Goal: Task Accomplishment & Management: Complete application form

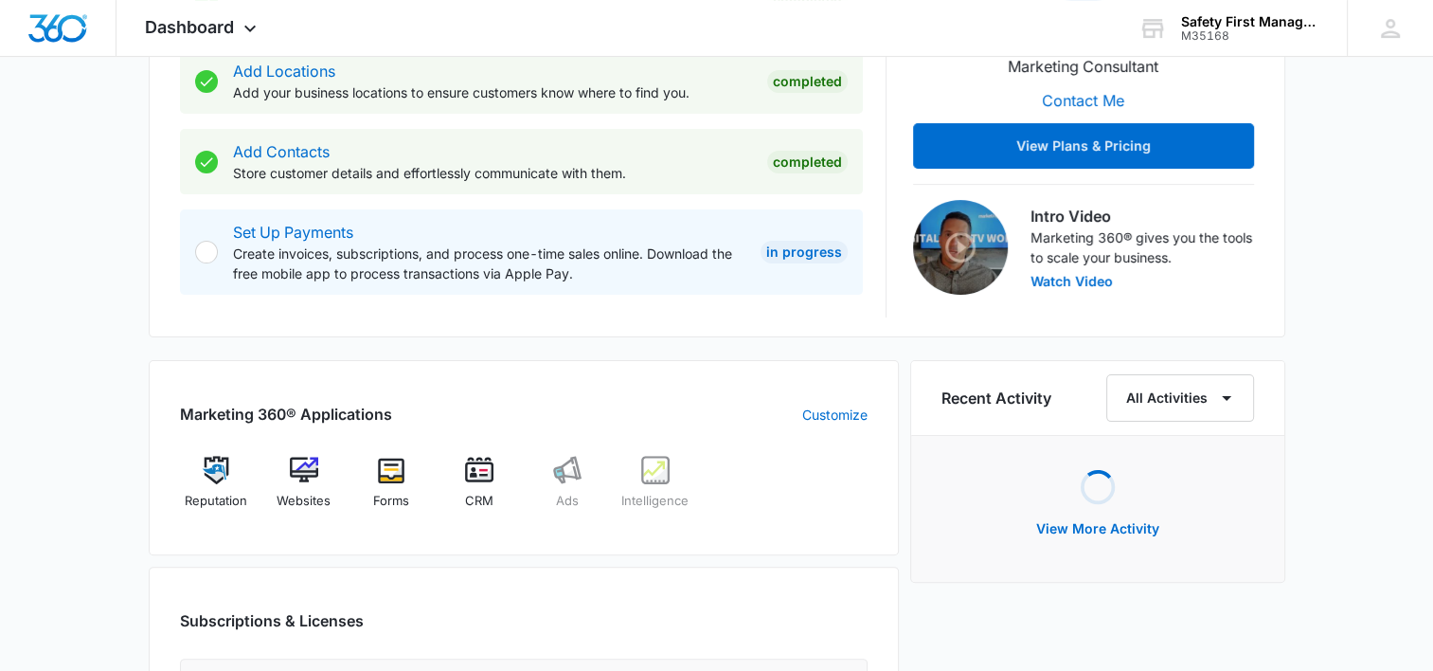
scroll to position [474, 0]
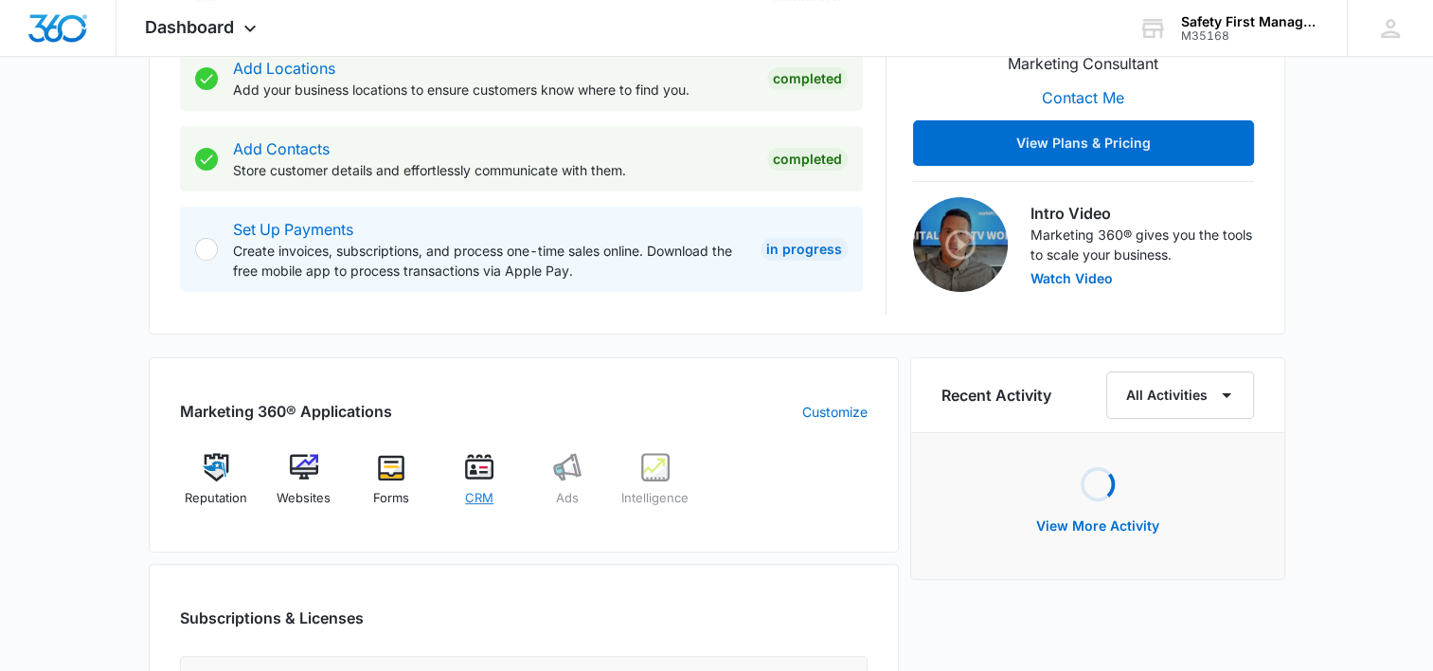
click at [484, 460] on img at bounding box center [479, 467] width 28 height 28
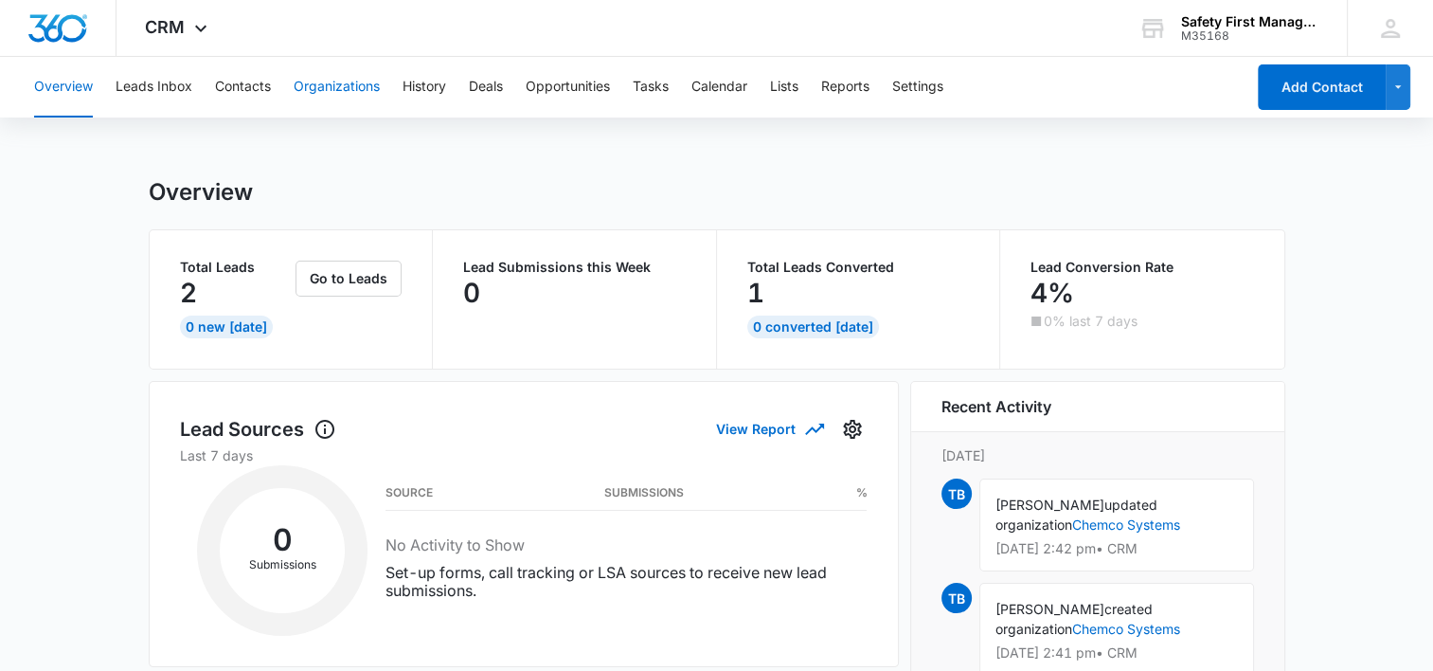
click at [340, 83] on button "Organizations" at bounding box center [337, 87] width 86 height 61
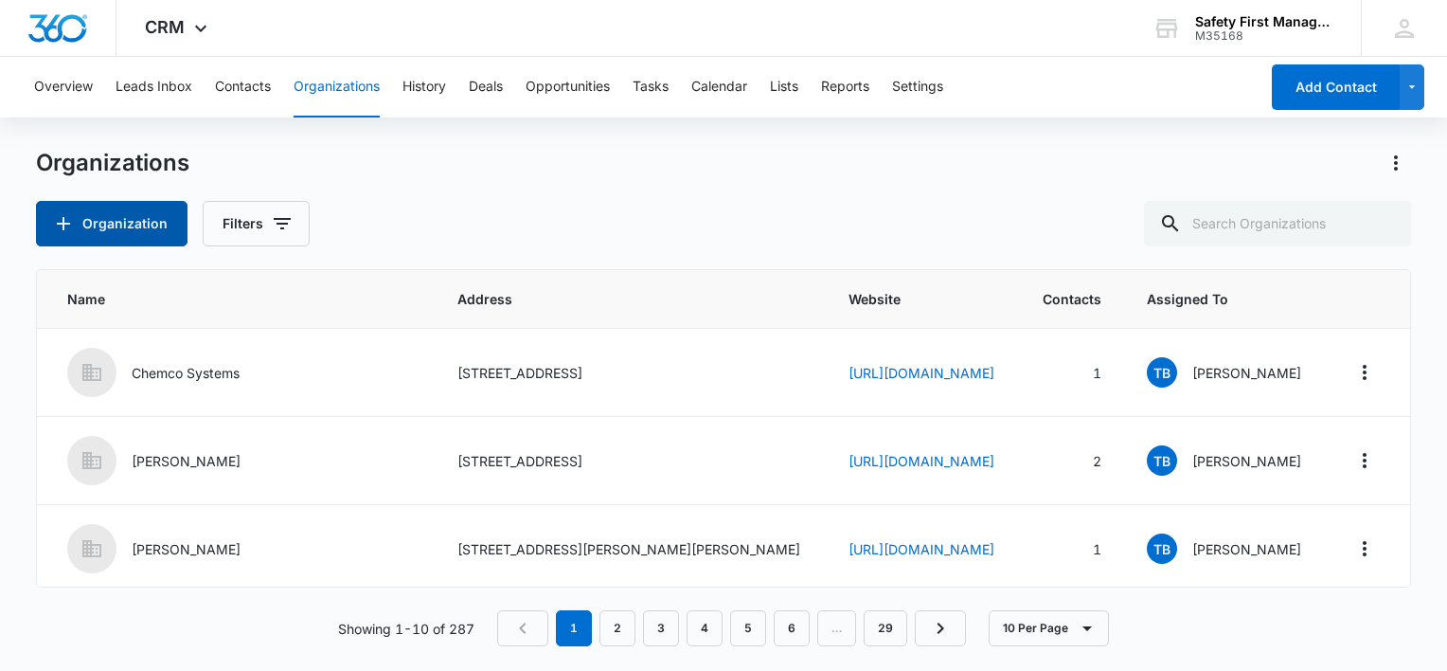
click at [82, 221] on button "Organization" at bounding box center [112, 223] width 152 height 45
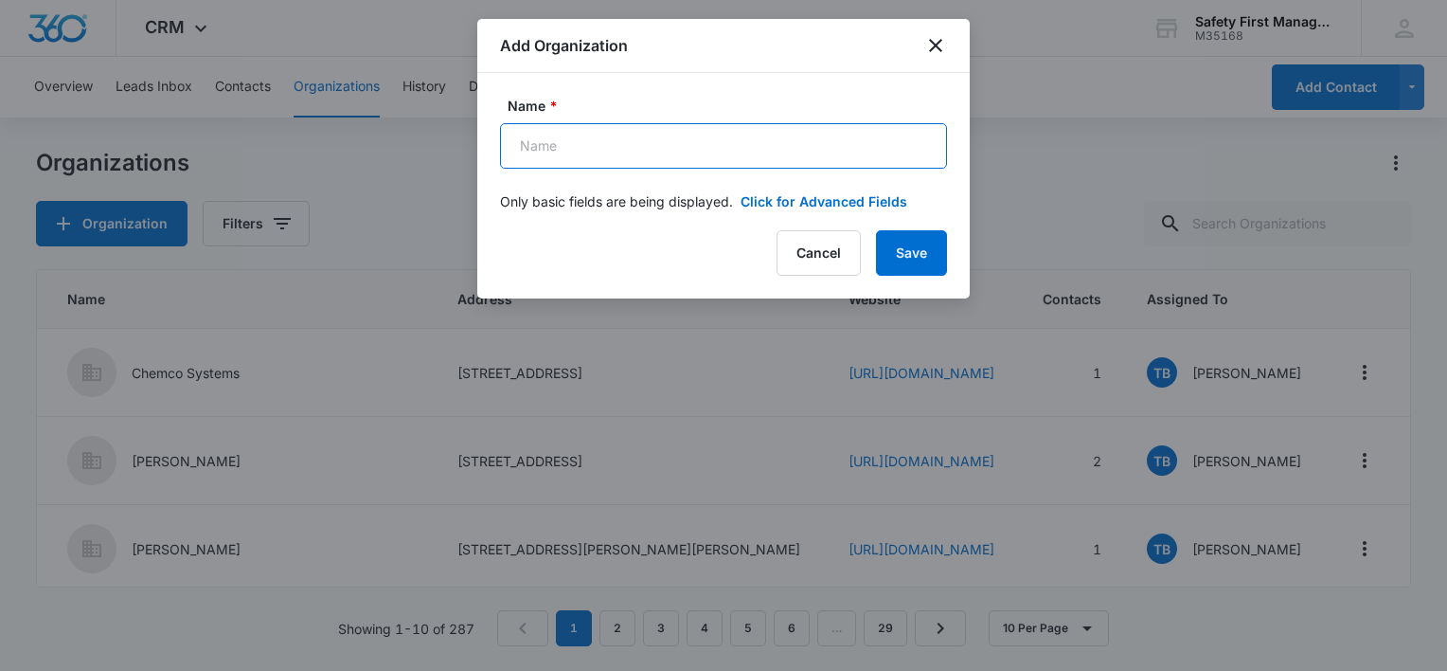
click at [594, 149] on input "Name *" at bounding box center [723, 145] width 447 height 45
type input "JW Hoist & Crane, LLC dba Altoona Hoist & Crane"
click at [807, 196] on button "Click for Advanced Fields" at bounding box center [824, 201] width 167 height 20
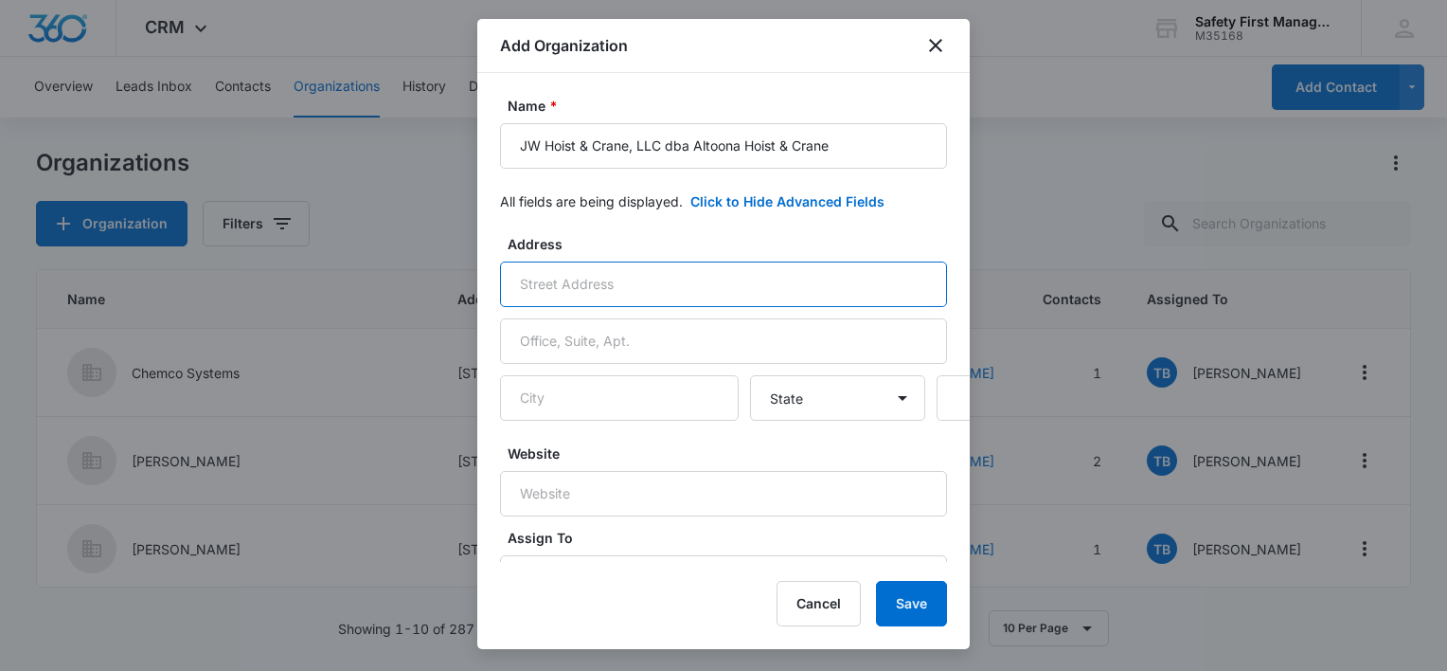
click at [578, 286] on input "text" at bounding box center [723, 283] width 447 height 45
type input "3269 PA-764"
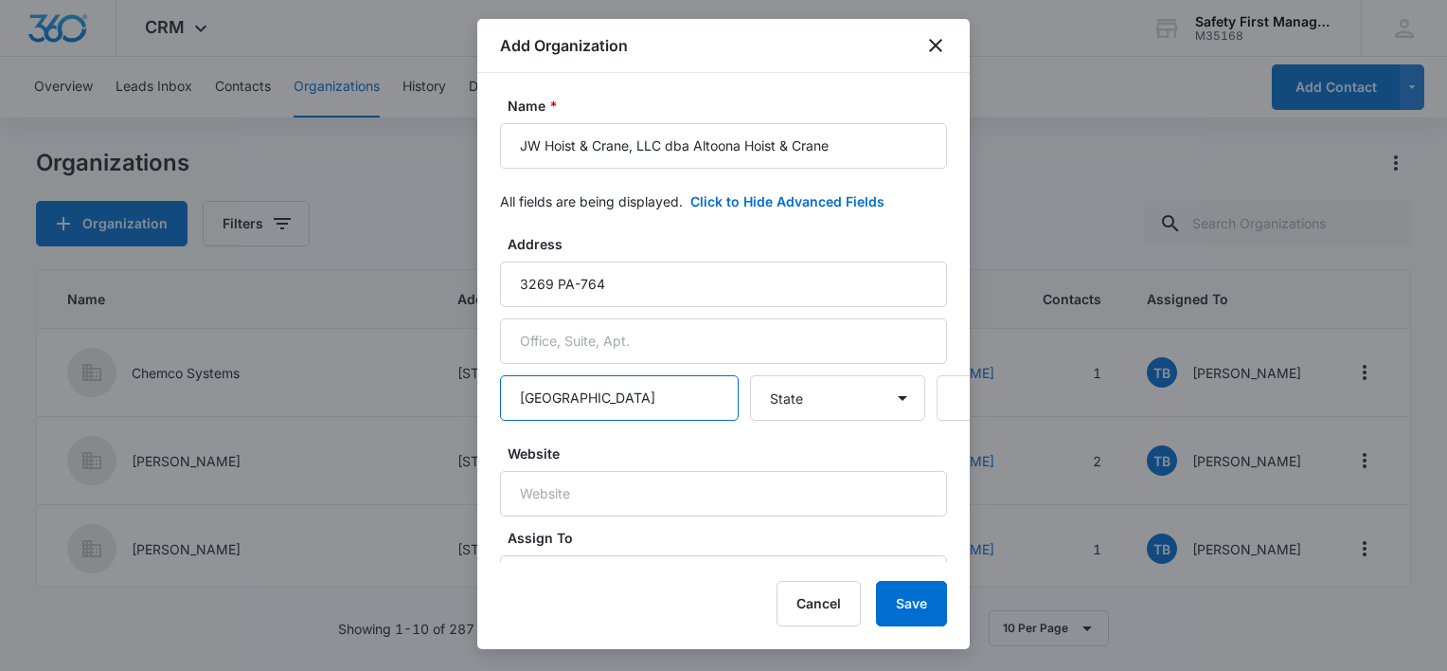
type input "[GEOGRAPHIC_DATA]"
select select "PA"
type input "16635"
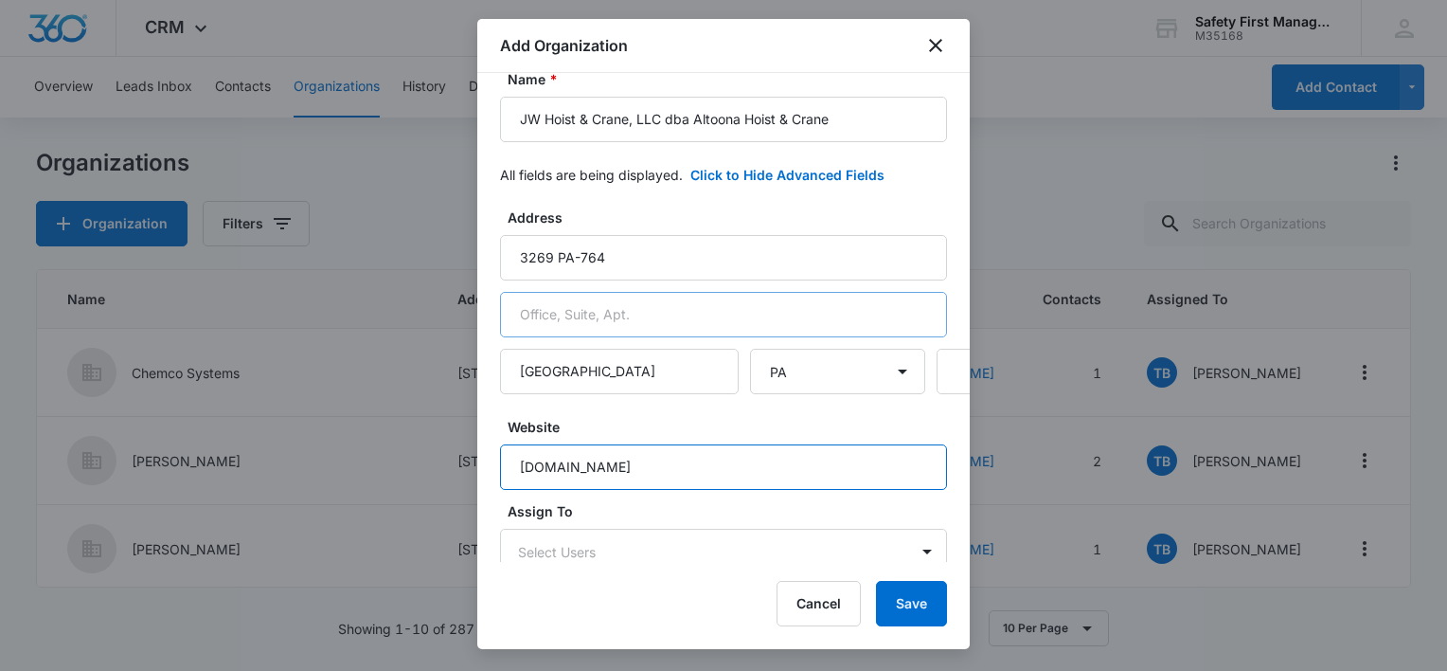
scroll to position [38, 0]
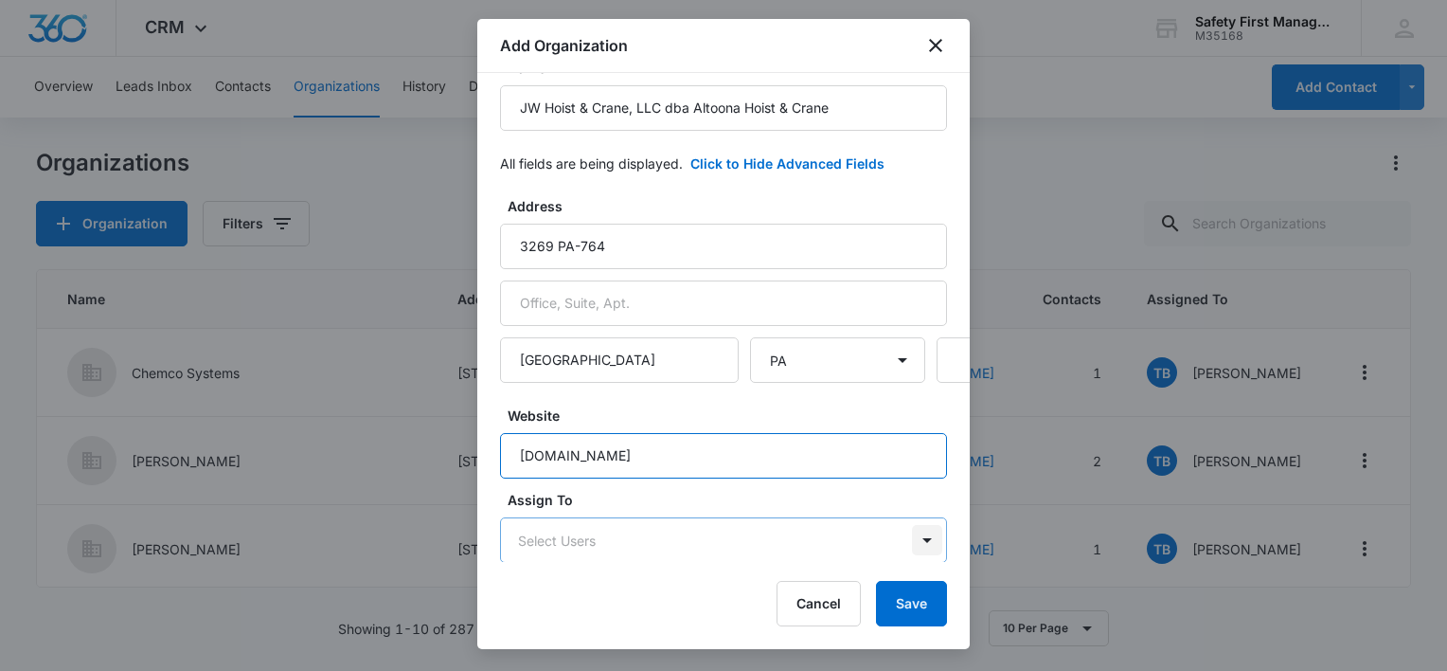
type input "[DOMAIN_NAME]"
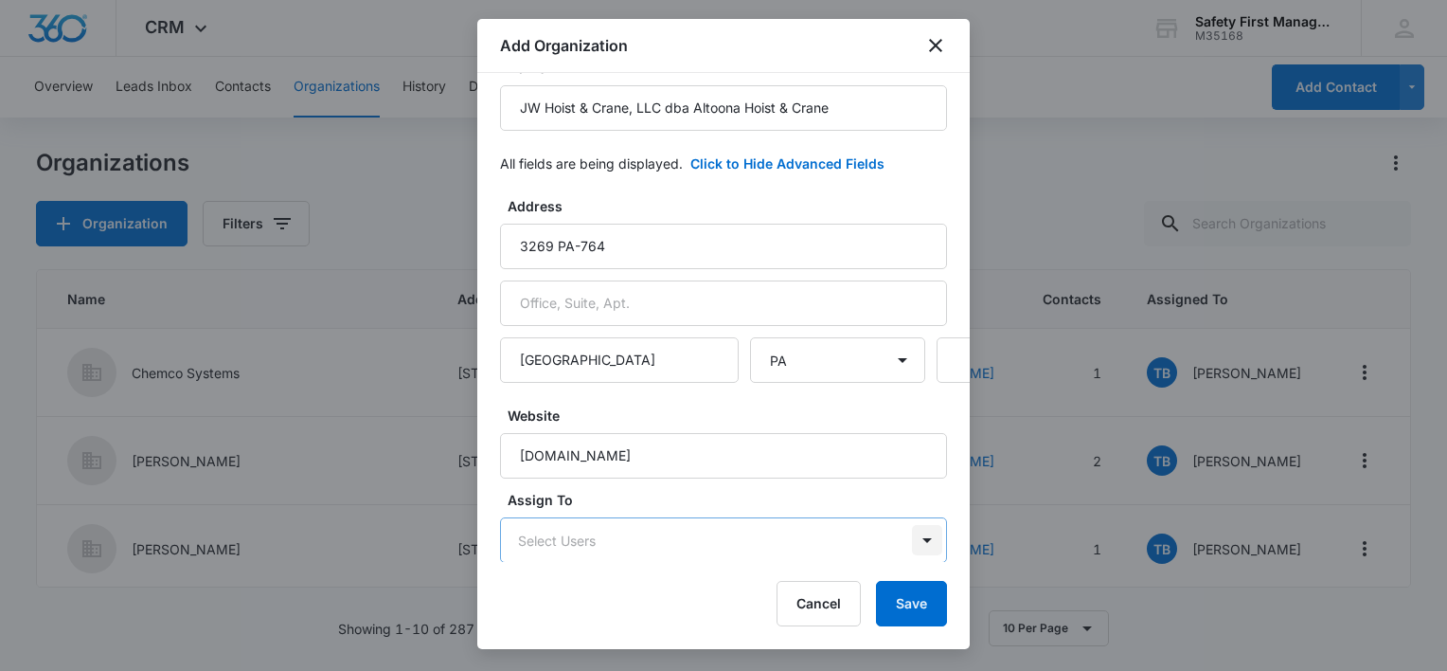
click at [912, 532] on body "CRM Apps Reputation Websites Forms CRM Email Ads Intelligence Brand Settings Sa…" at bounding box center [723, 335] width 1447 height 671
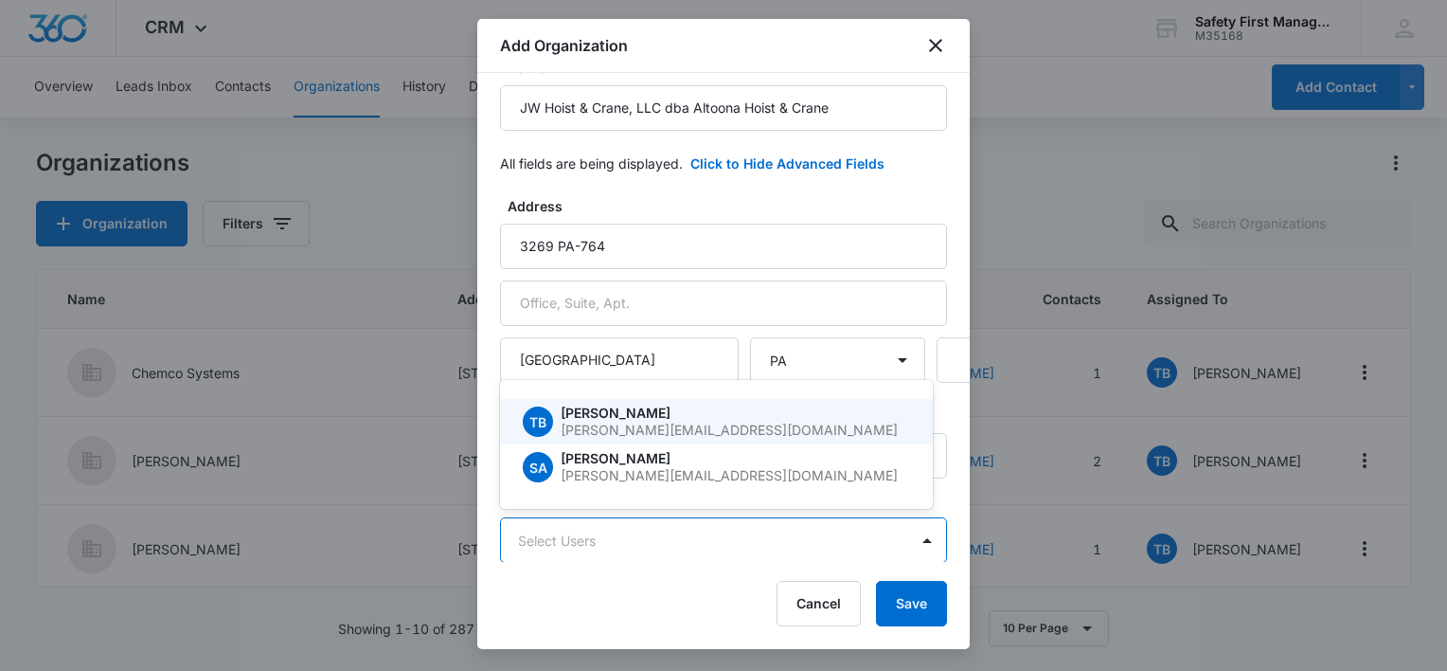
click at [684, 414] on p "[PERSON_NAME]" at bounding box center [734, 412] width 346 height 13
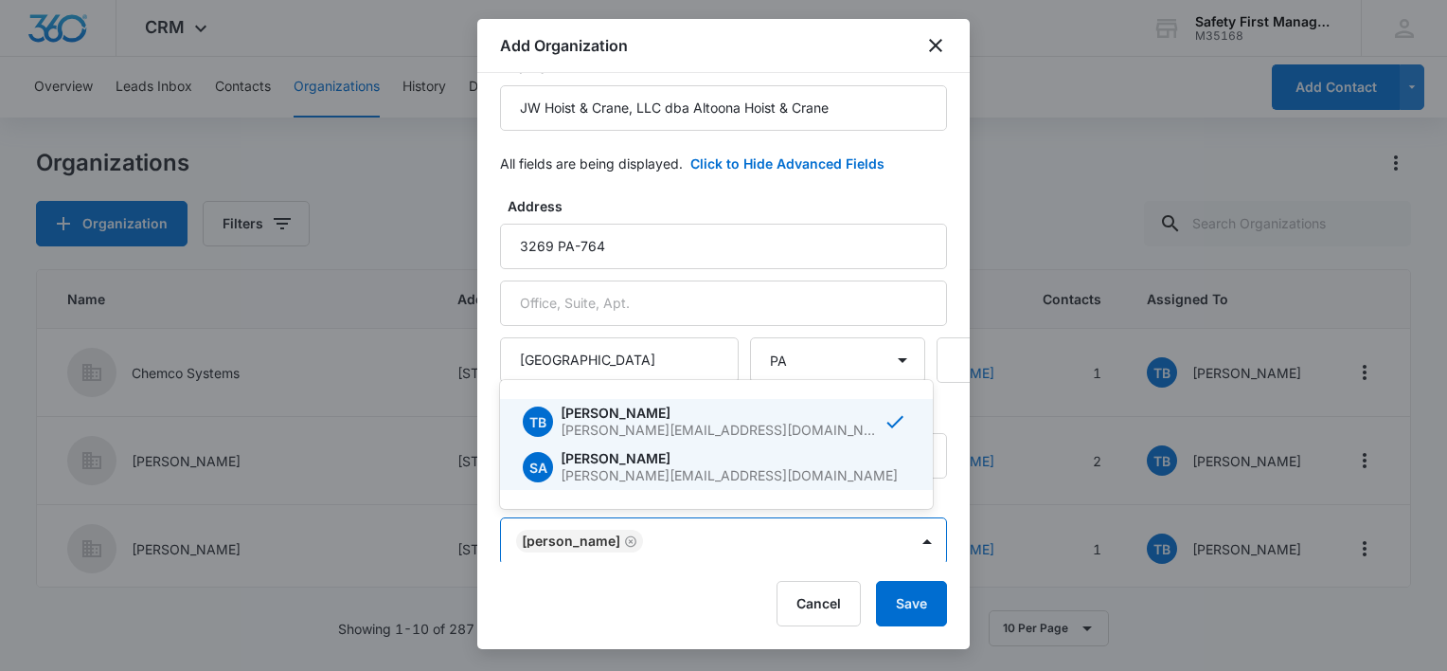
click at [905, 605] on div at bounding box center [723, 335] width 1447 height 671
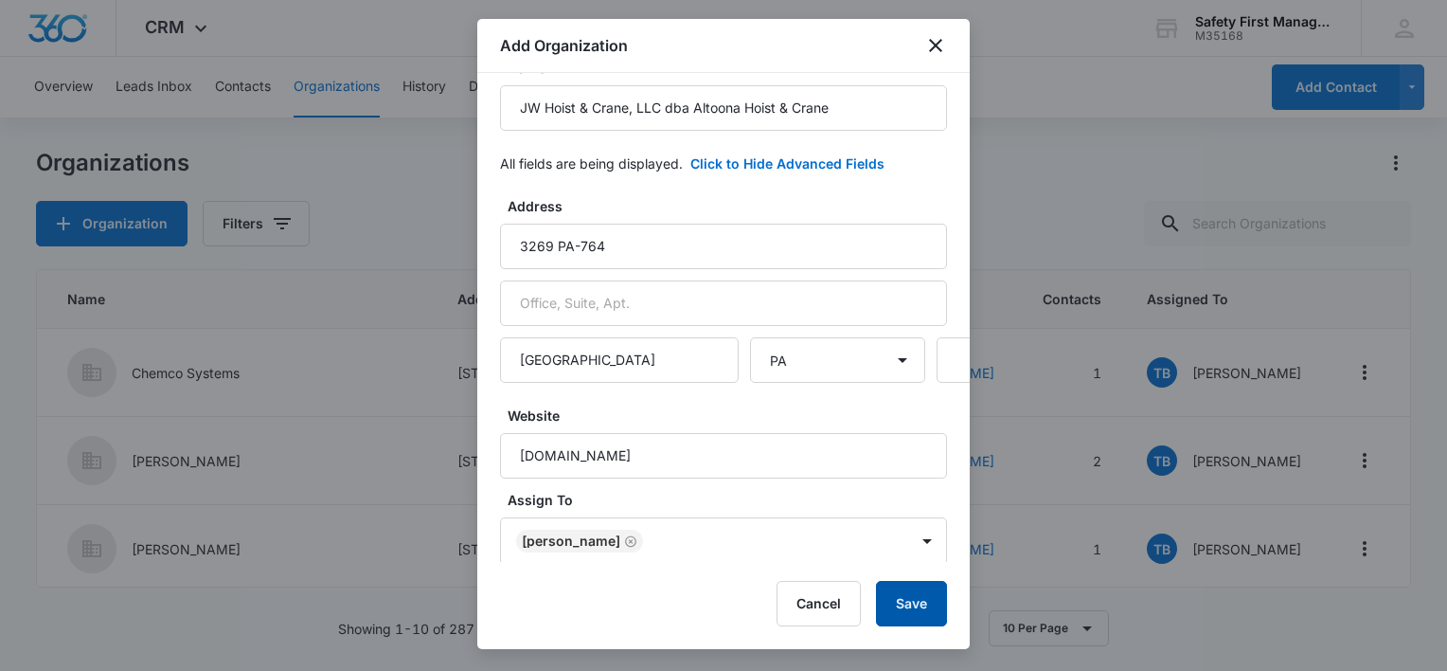
click at [903, 600] on button "Save" at bounding box center [911, 603] width 71 height 45
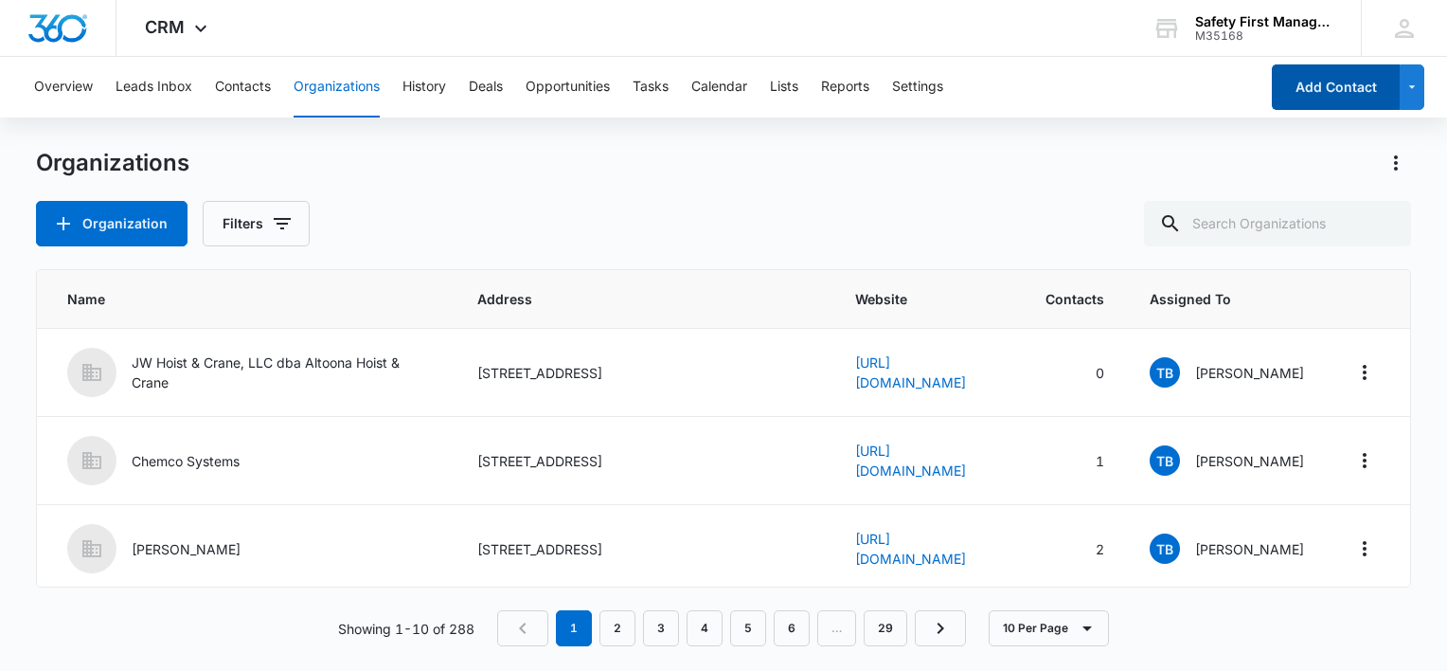
click at [1323, 84] on button "Add Contact" at bounding box center [1336, 86] width 128 height 45
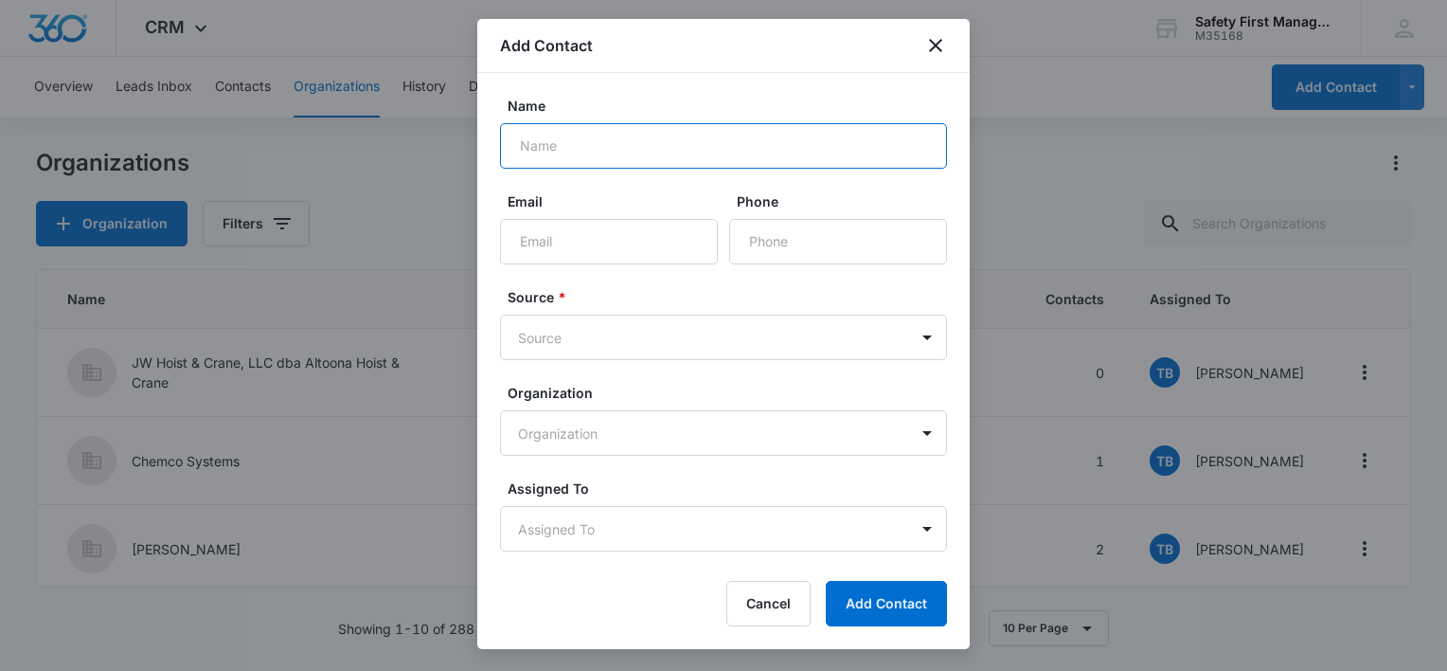
click at [594, 138] on input "Name" at bounding box center [723, 145] width 447 height 45
type input "[PERSON_NAME]"
type input "[PERSON_NAME][EMAIL_ADDRESS][DOMAIN_NAME]"
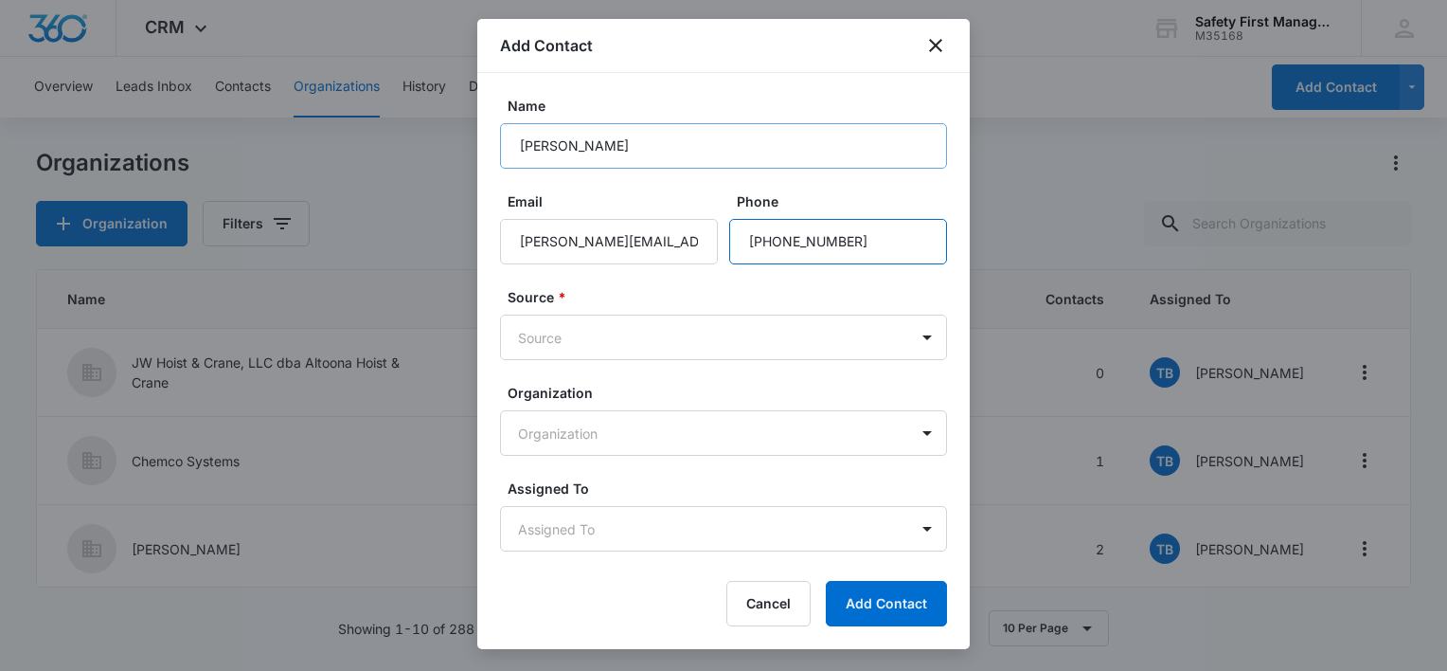
type input "[PHONE_NUMBER]"
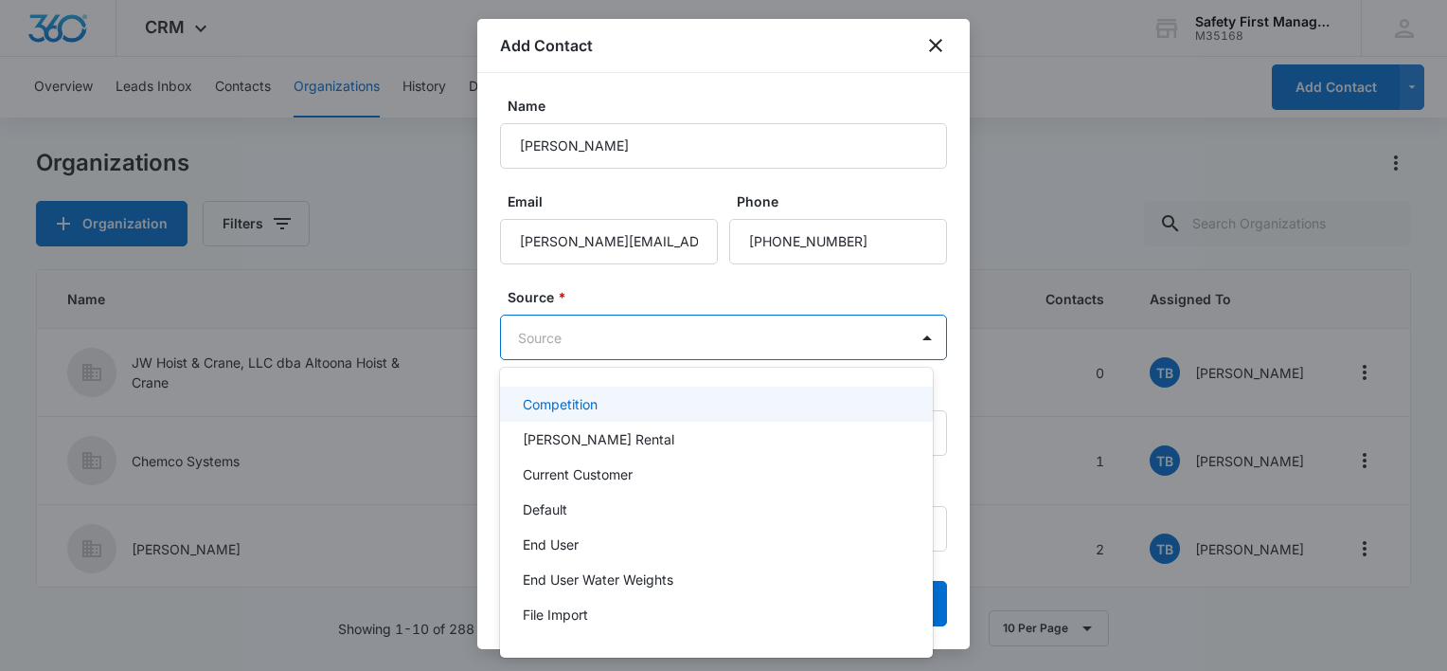
click at [651, 339] on body "CRM Apps Reputation Websites Forms CRM Email Ads Intelligence Brand Settings Sa…" at bounding box center [723, 335] width 1447 height 671
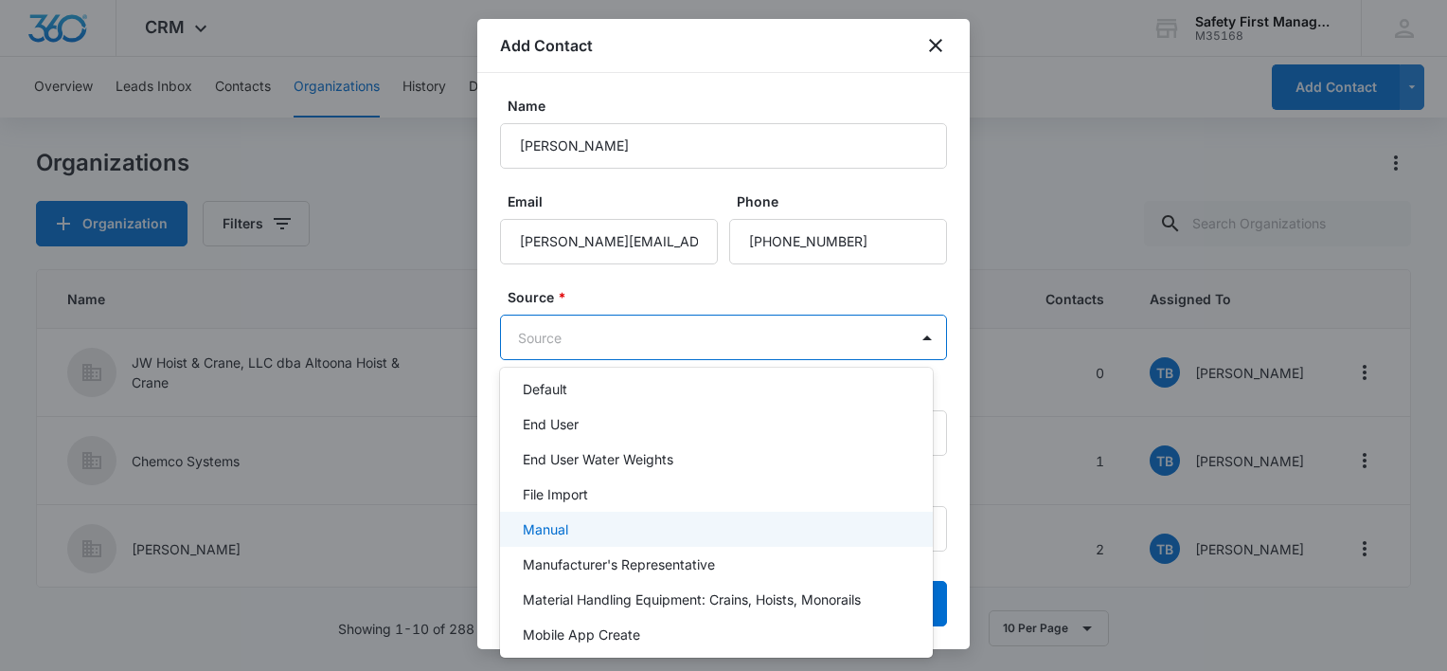
scroll to position [308, 0]
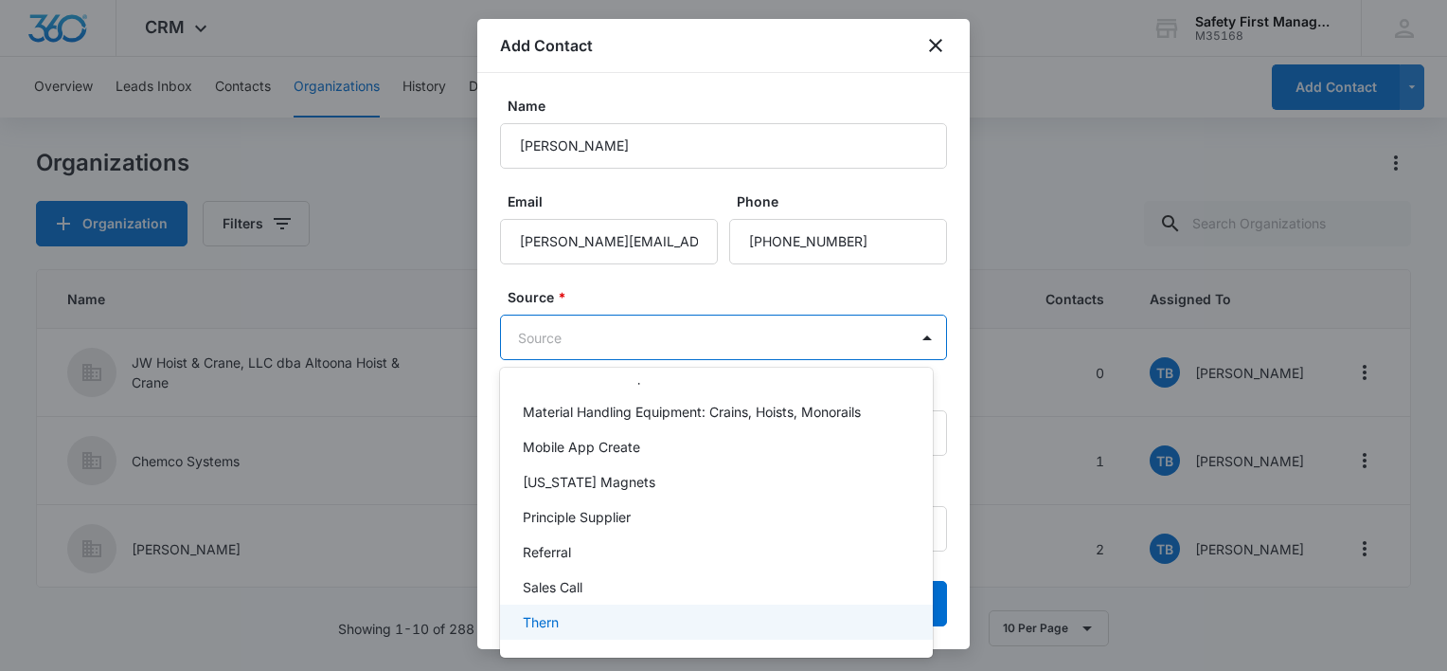
click at [582, 617] on div "Thern" at bounding box center [715, 622] width 384 height 20
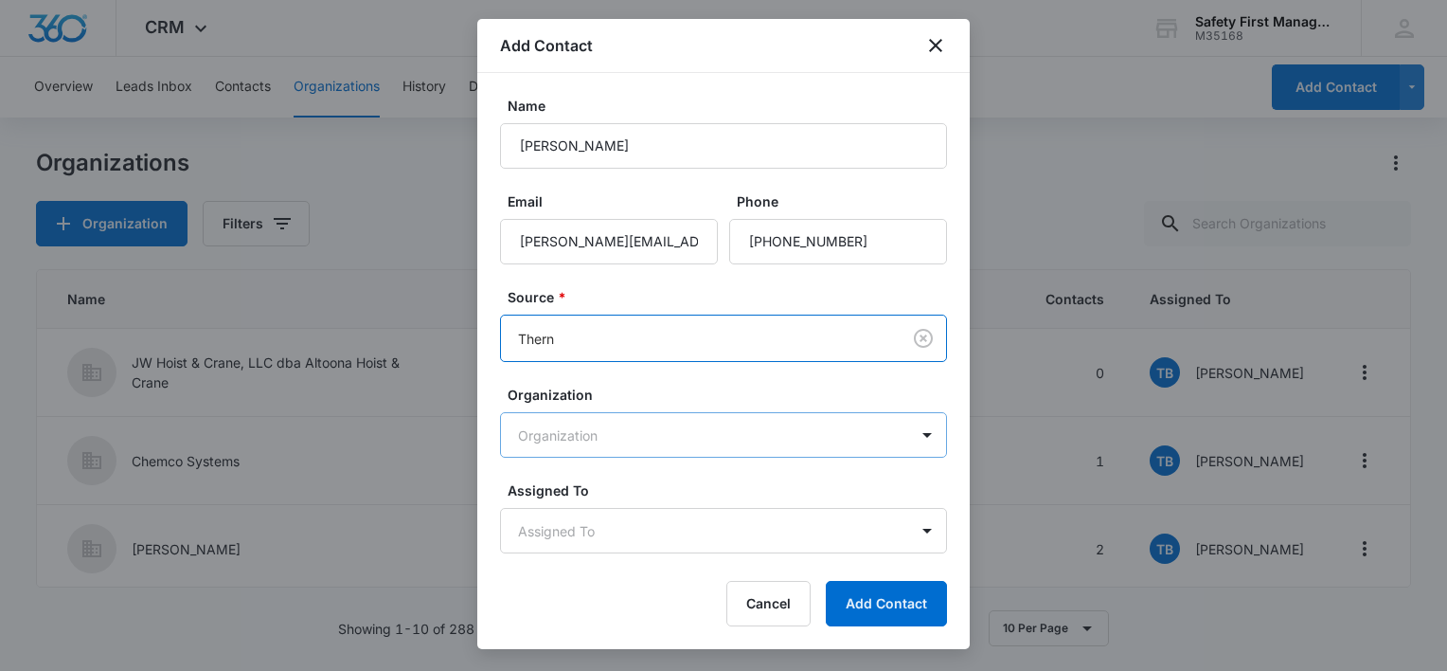
click at [613, 432] on body "CRM Apps Reputation Websites Forms CRM Email Ads Intelligence Brand Settings Sa…" at bounding box center [723, 335] width 1447 height 671
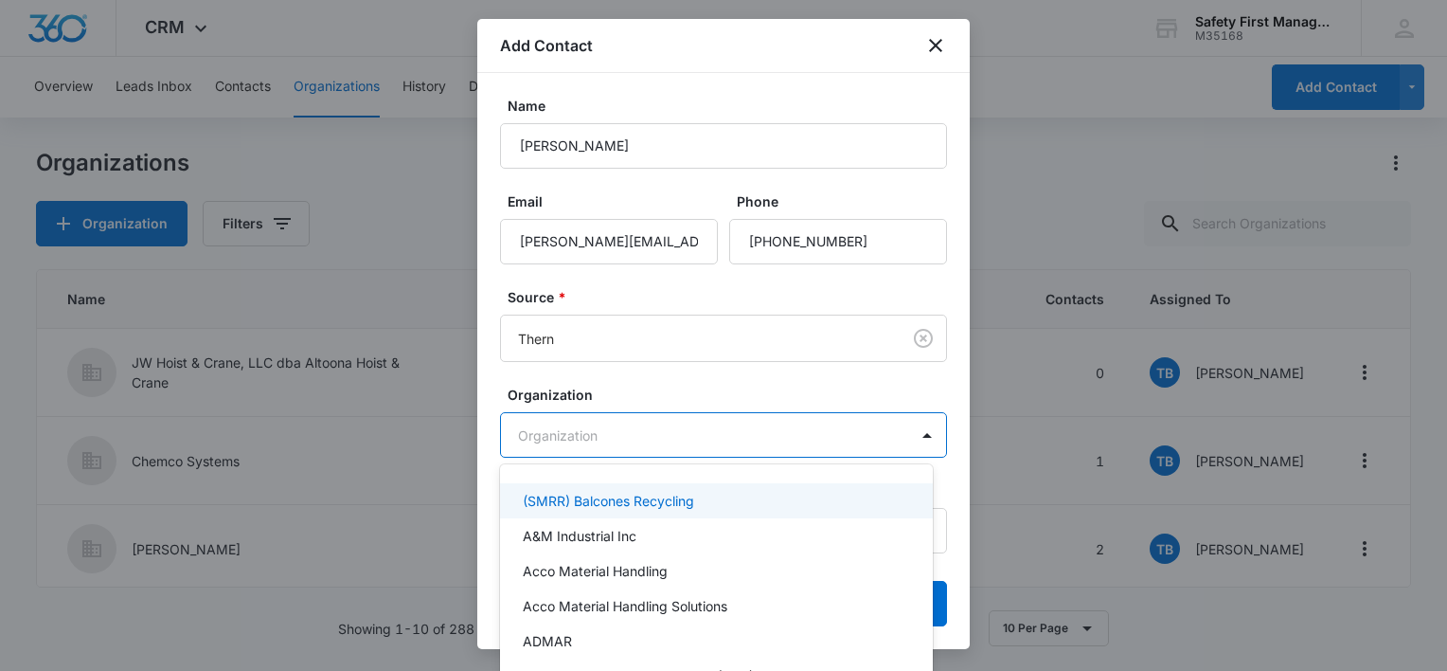
click at [621, 429] on div at bounding box center [723, 335] width 1447 height 671
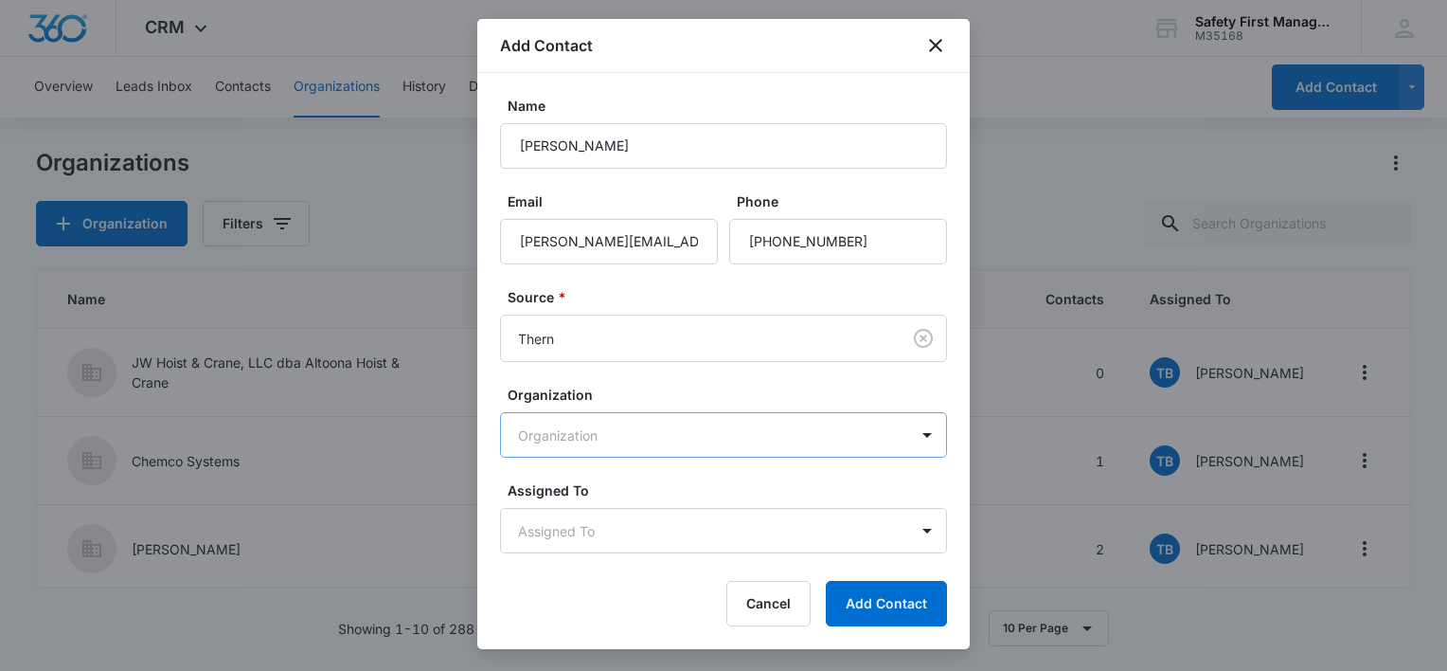
click at [625, 430] on body "CRM Apps Reputation Websites Forms CRM Email Ads Intelligence Brand Settings Sa…" at bounding box center [723, 335] width 1447 height 671
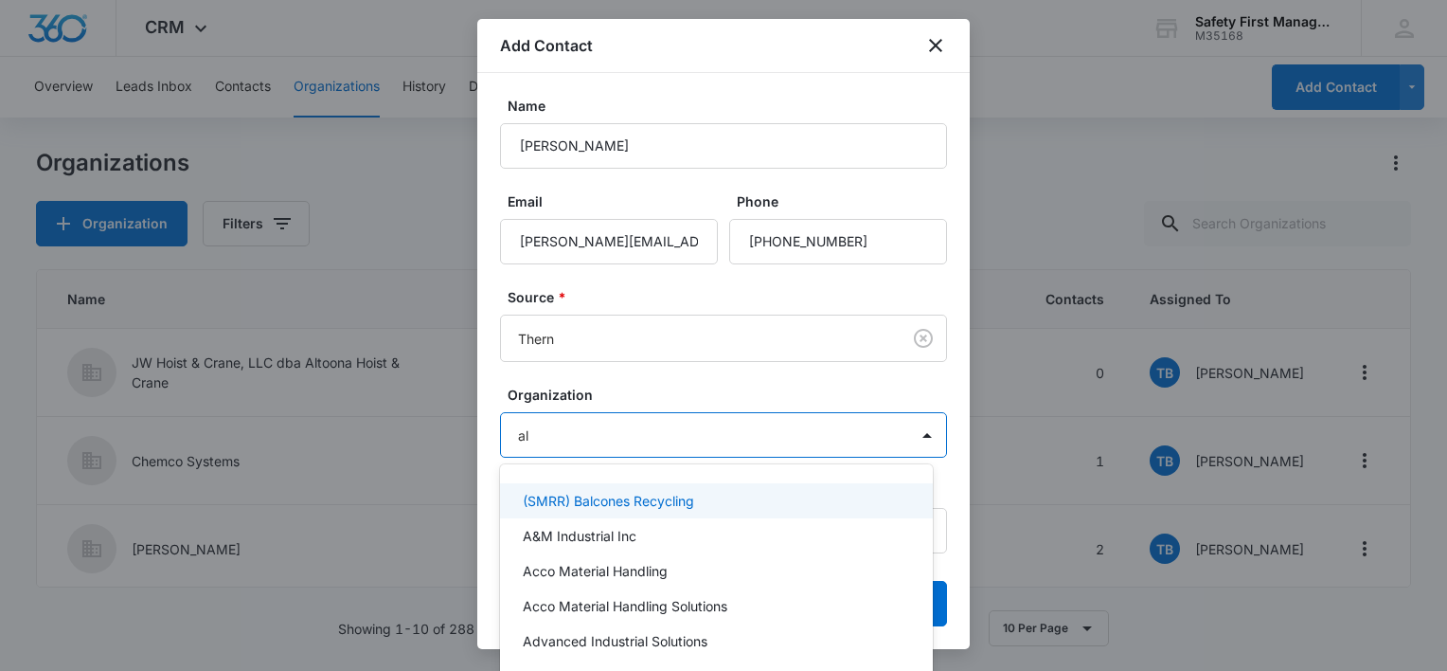
type input "alt"
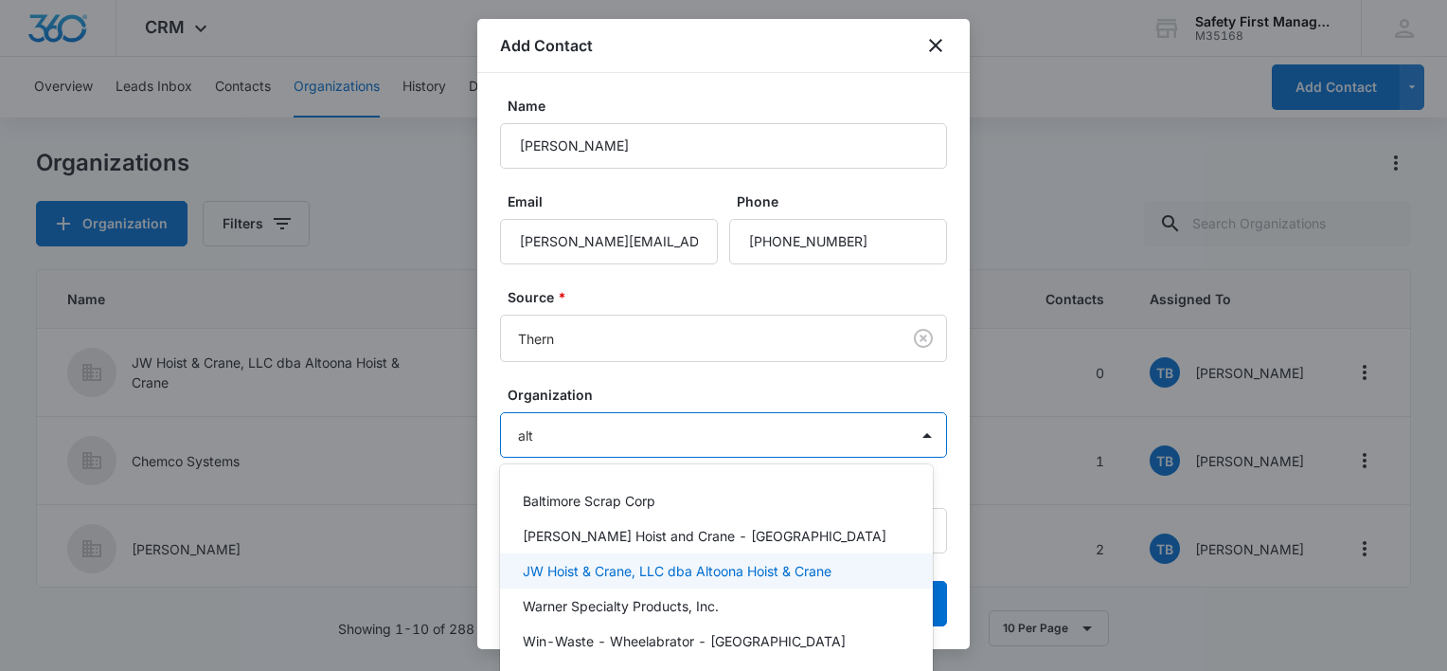
click at [739, 568] on p "JW Hoist & Crane, LLC dba Altoona Hoist & Crane" at bounding box center [677, 571] width 309 height 20
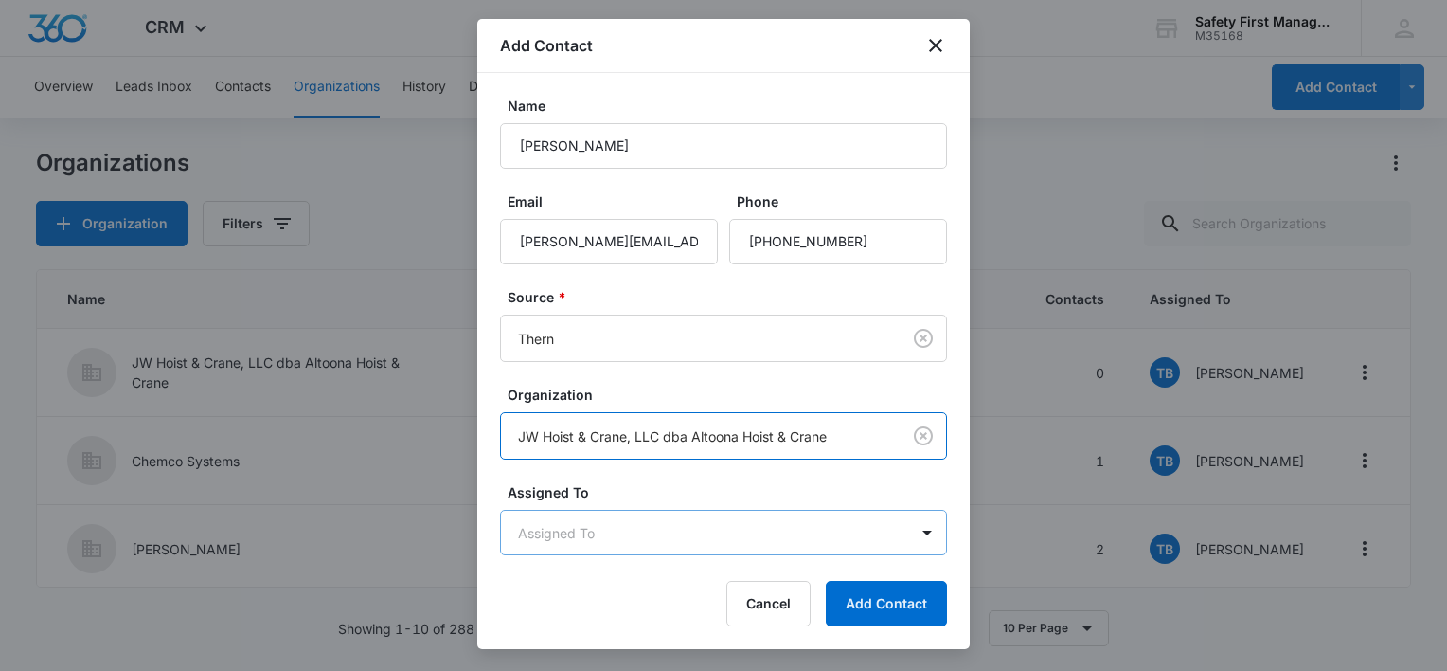
click at [611, 530] on body "CRM Apps Reputation Websites Forms CRM Email Ads Intelligence Brand Settings Sa…" at bounding box center [723, 335] width 1447 height 671
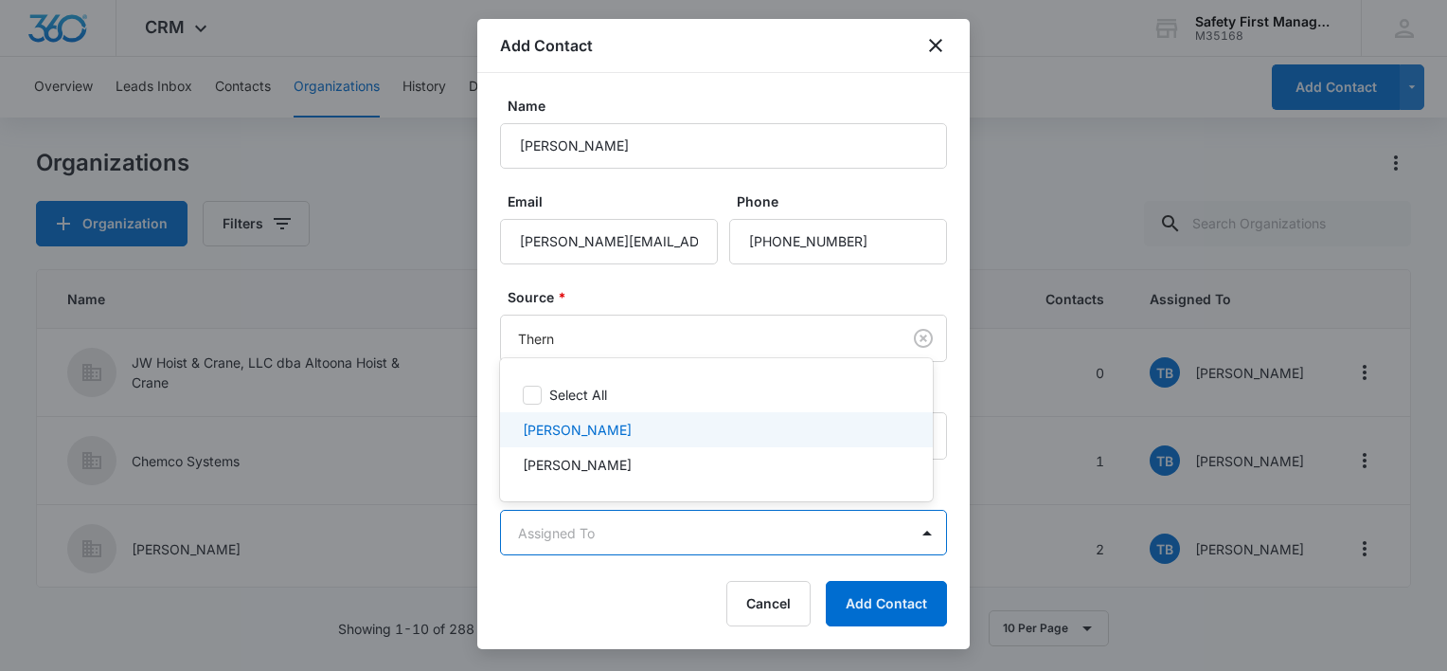
click at [606, 432] on p "[PERSON_NAME]" at bounding box center [577, 430] width 109 height 20
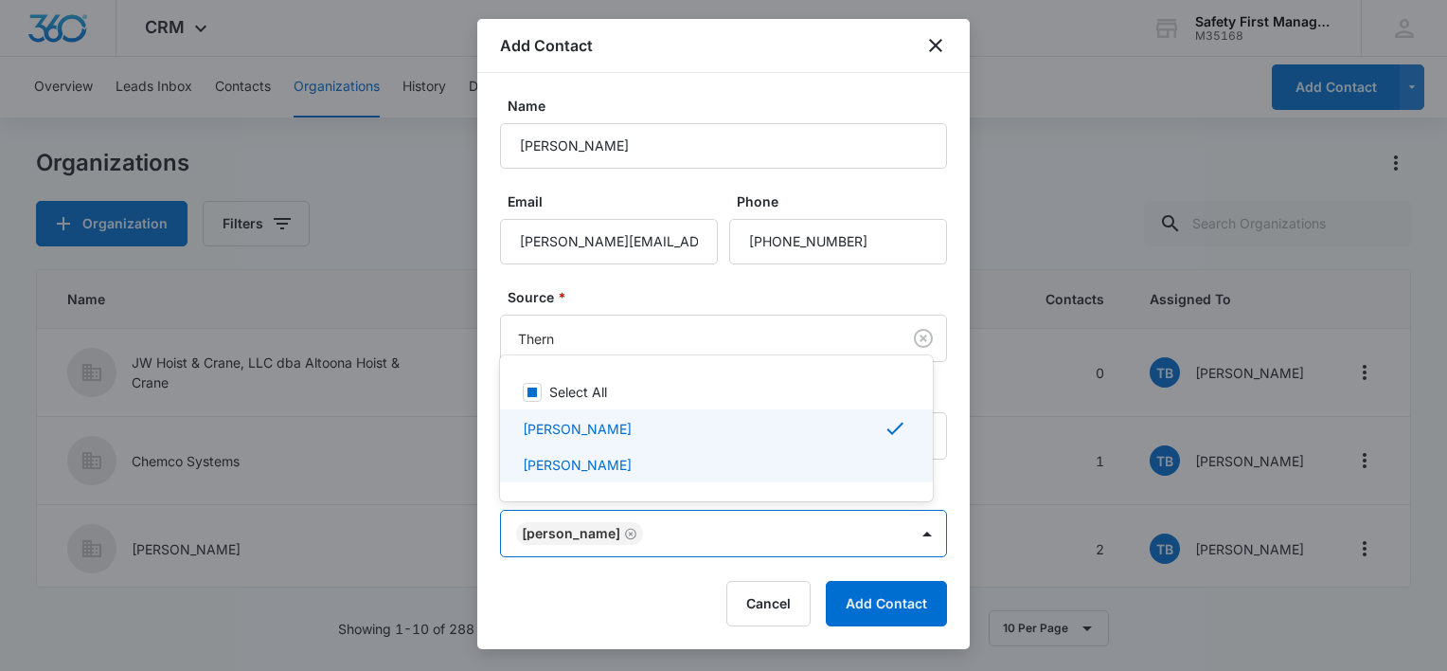
click at [860, 593] on div at bounding box center [723, 335] width 1447 height 671
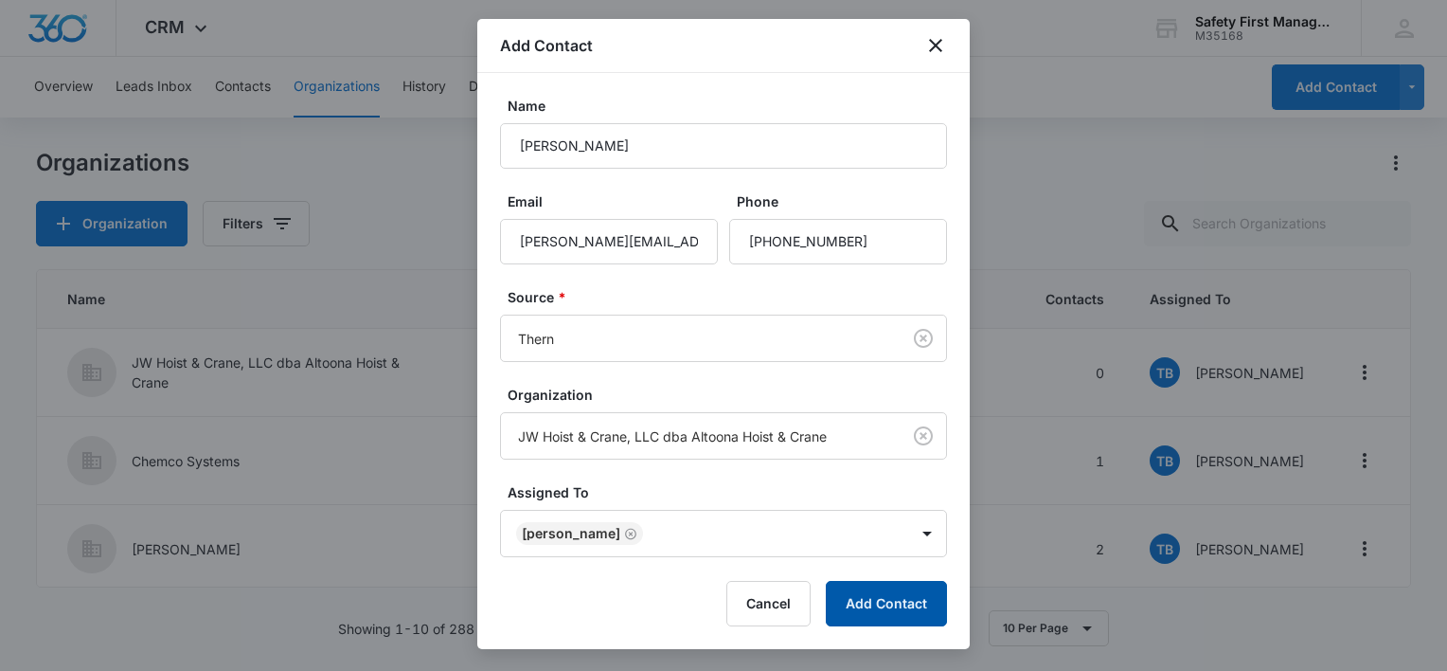
click at [865, 602] on button "Add Contact" at bounding box center [886, 603] width 121 height 45
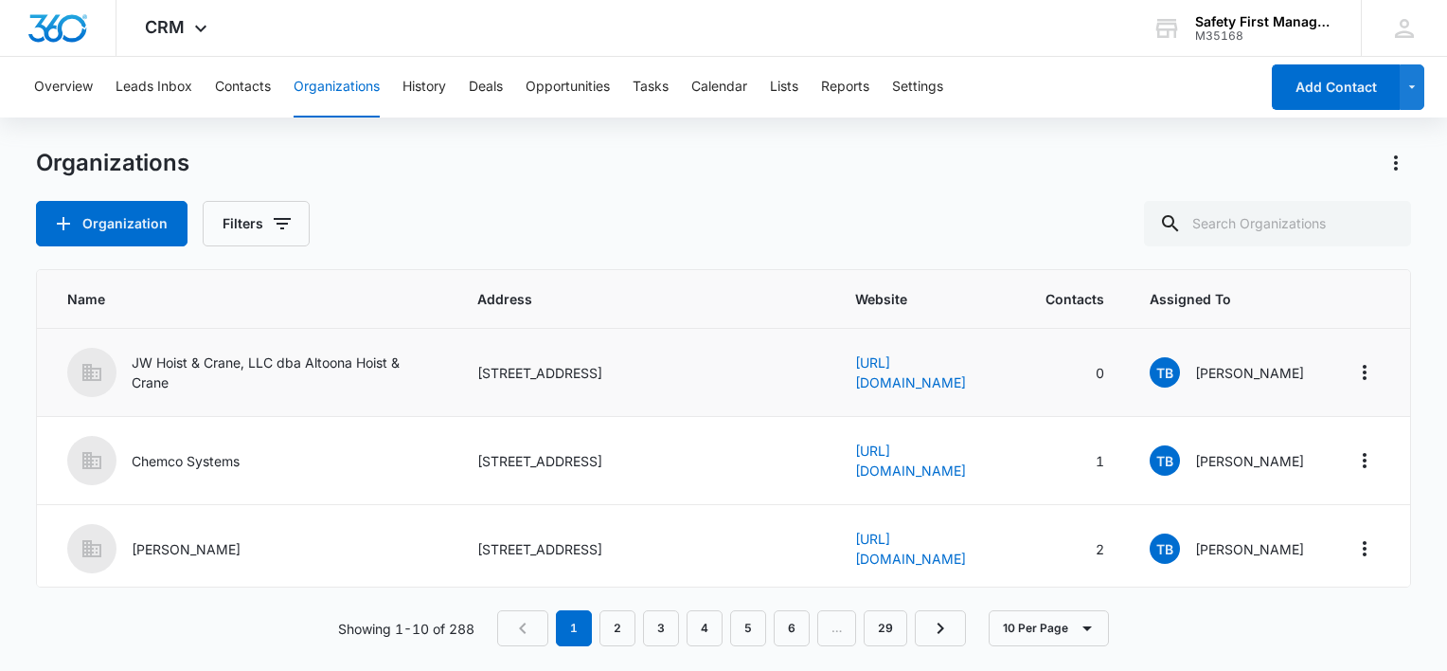
click at [216, 358] on p "JW Hoist & Crane, LLC dba Altoona Hoist & Crane" at bounding box center [282, 372] width 300 height 40
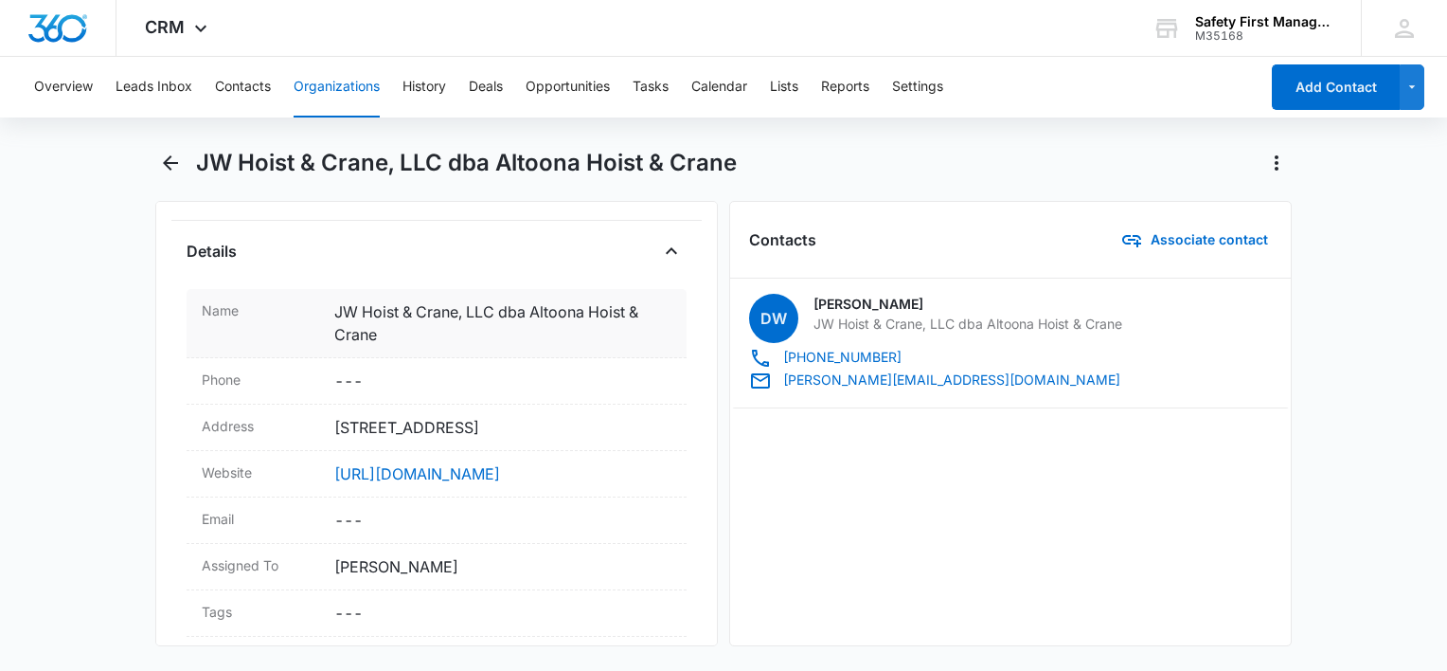
scroll to position [379, 0]
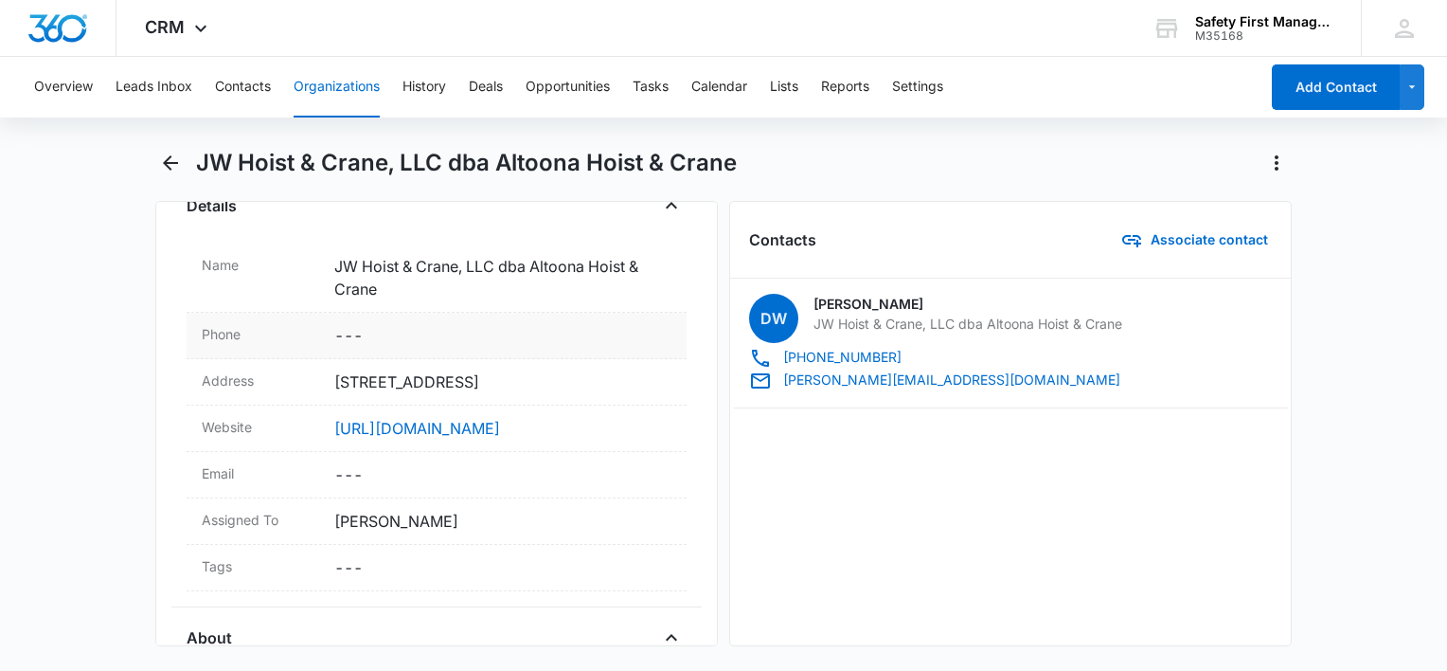
click at [349, 335] on dd "Cancel Save Changes ---" at bounding box center [502, 335] width 337 height 23
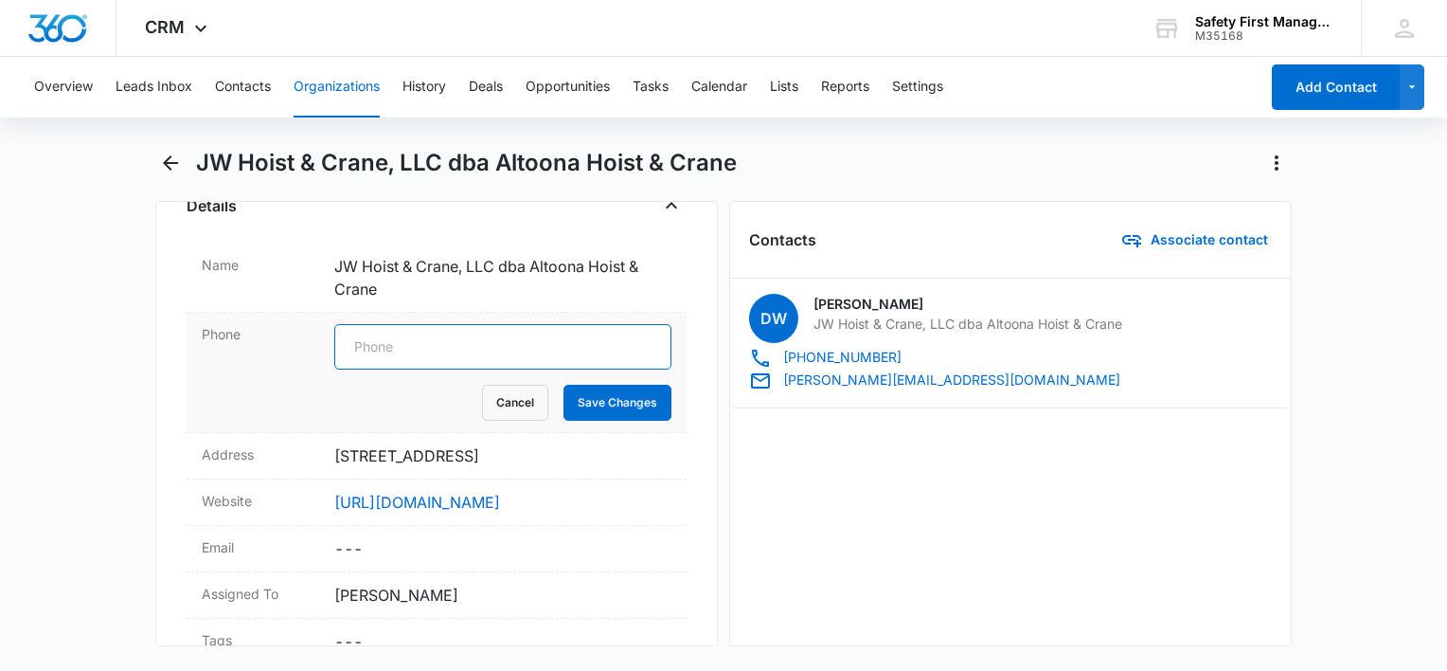
click at [383, 349] on input "tel" at bounding box center [502, 346] width 337 height 45
type input "[PHONE_NUMBER]"
click at [600, 402] on button "Save Changes" at bounding box center [617, 402] width 108 height 36
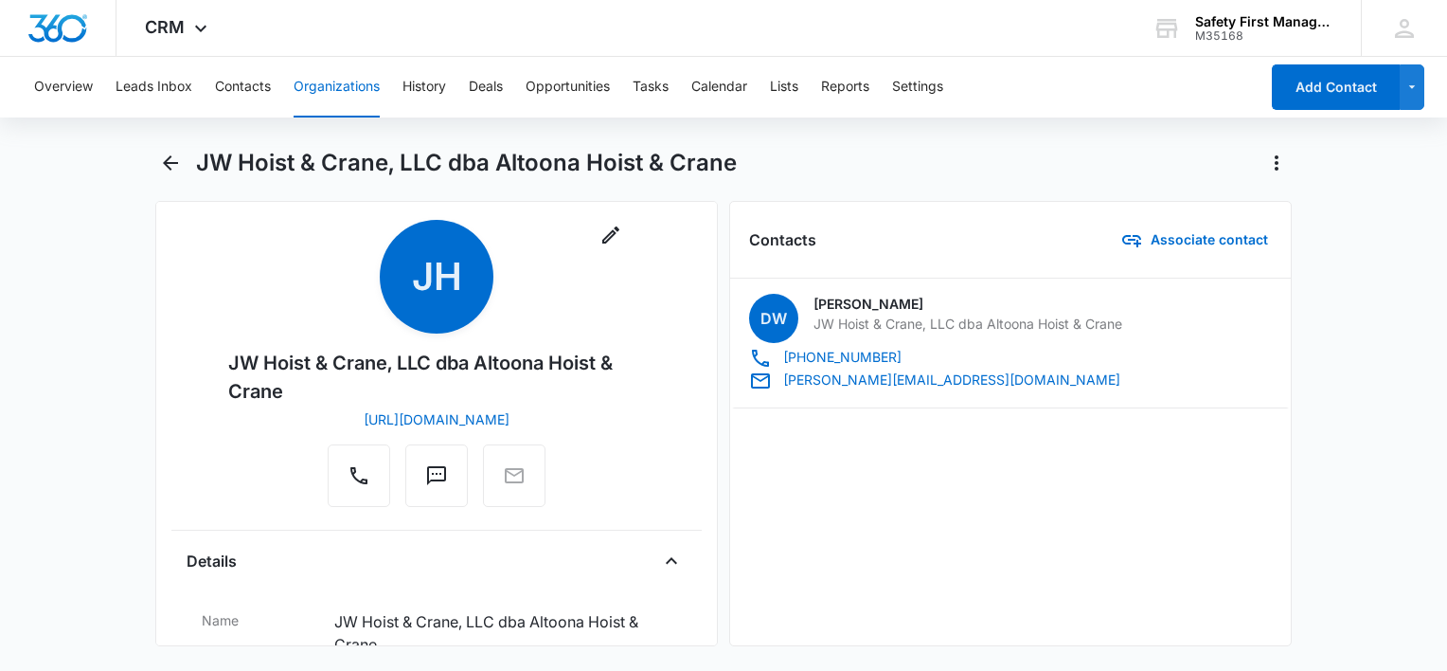
scroll to position [0, 0]
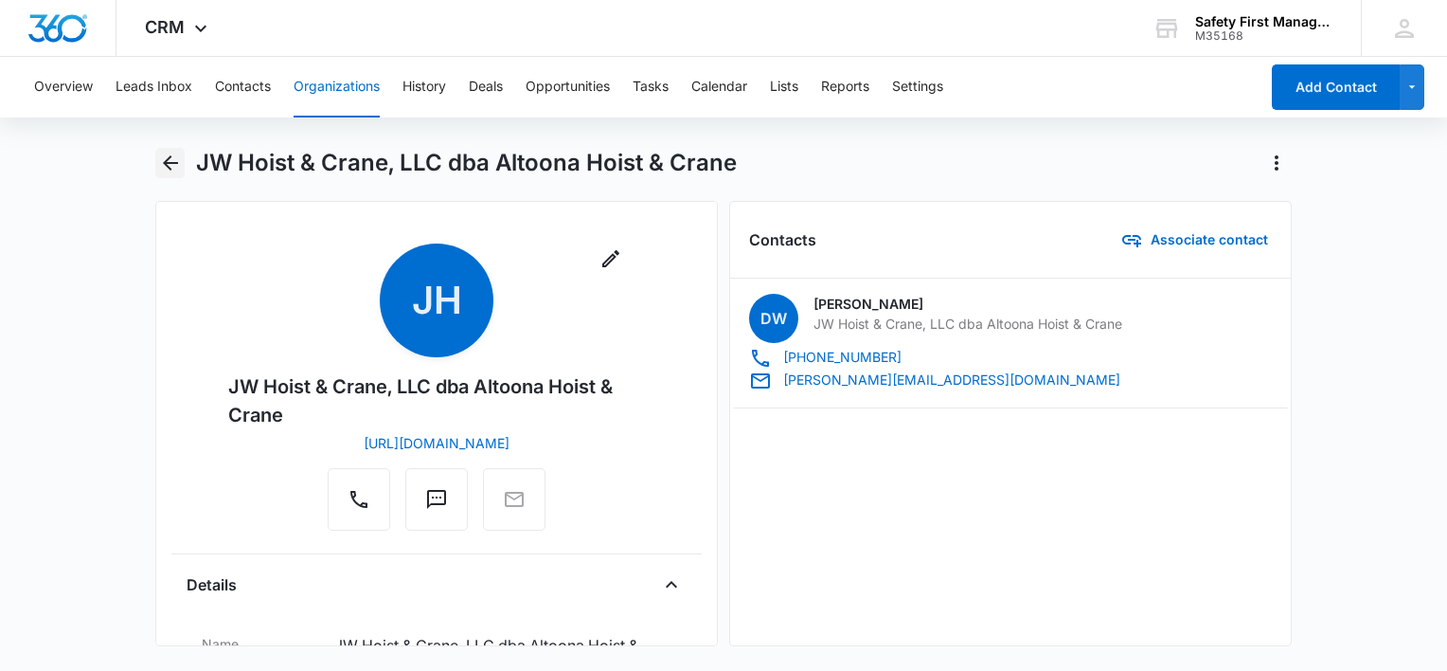
click at [179, 158] on icon "Back" at bounding box center [170, 163] width 23 height 23
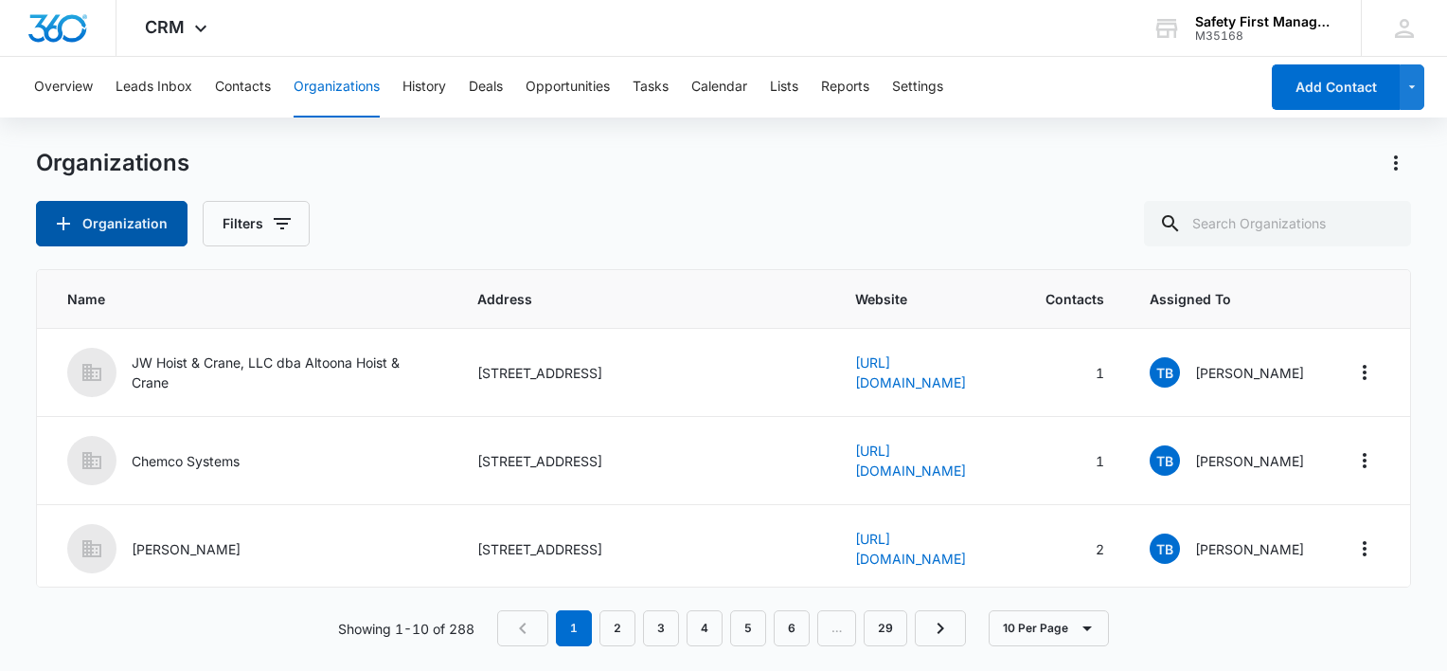
click at [101, 213] on button "Organization" at bounding box center [112, 223] width 152 height 45
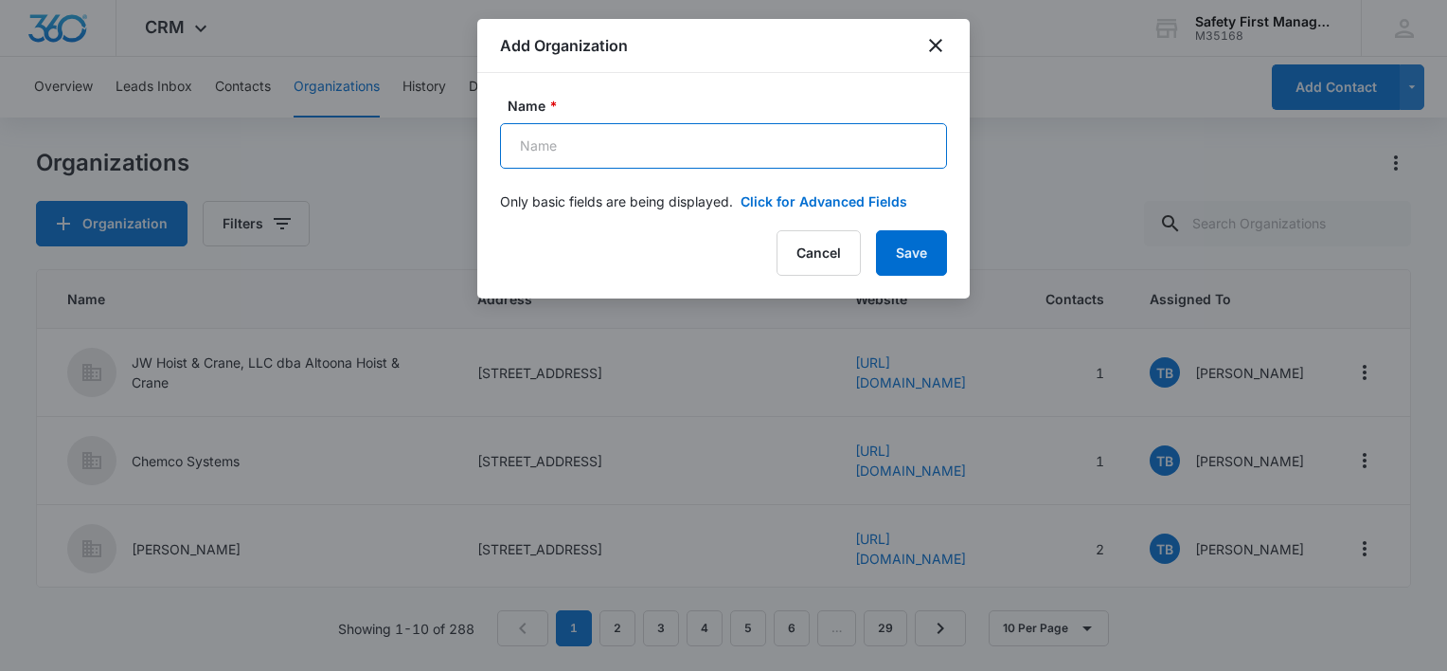
click at [568, 146] on input "Name *" at bounding box center [723, 145] width 447 height 45
type input "P"
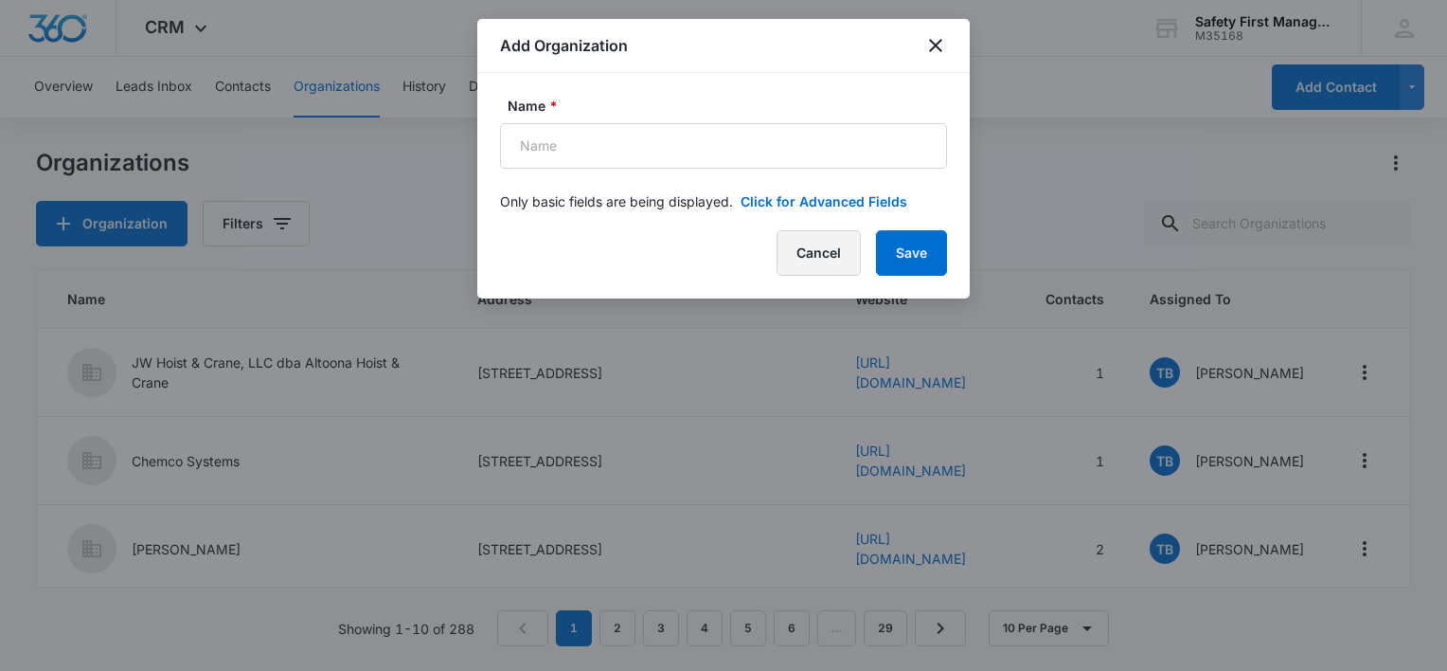
click at [837, 254] on button "Cancel" at bounding box center [819, 252] width 84 height 45
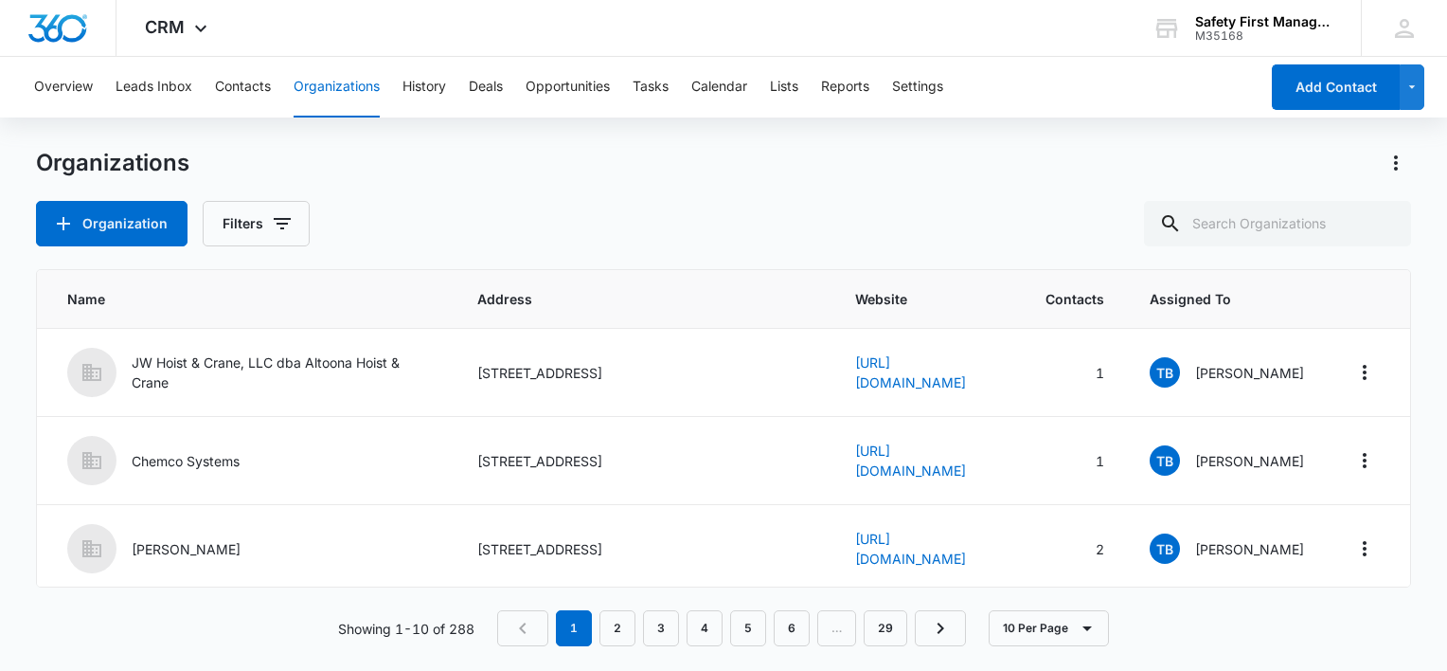
click at [542, 208] on div "Organization Filters" at bounding box center [723, 223] width 1375 height 45
